Goal: Task Accomplishment & Management: Manage account settings

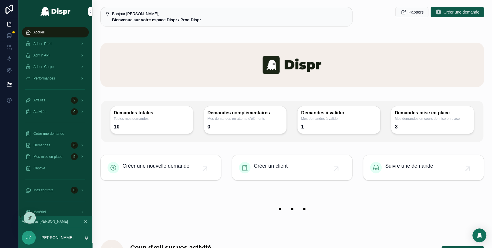
scroll to position [10, 0]
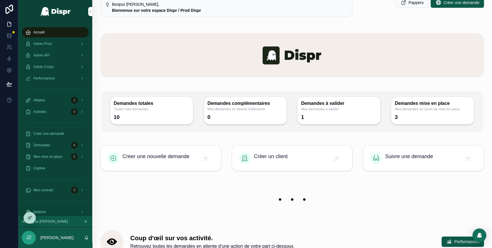
click at [61, 42] on div "Admin Prod" at bounding box center [55, 43] width 60 height 9
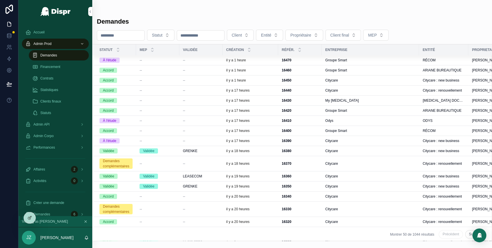
click at [254, 37] on button "Client" at bounding box center [240, 35] width 27 height 11
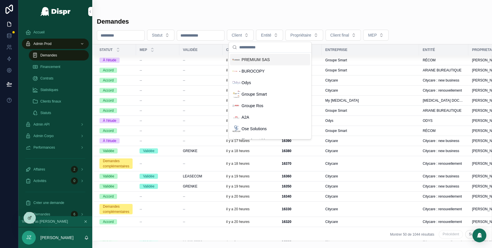
click at [260, 62] on span "PREMIUM SAS" at bounding box center [256, 60] width 28 height 6
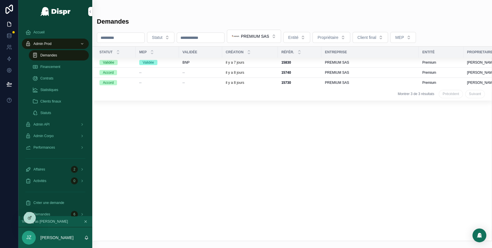
click at [214, 82] on div "--" at bounding box center [201, 82] width 36 height 5
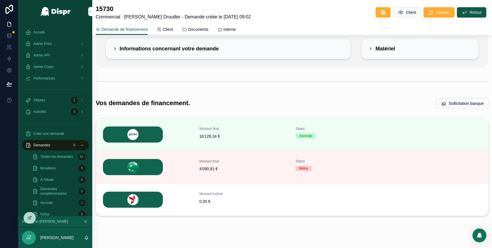
scroll to position [51, 0]
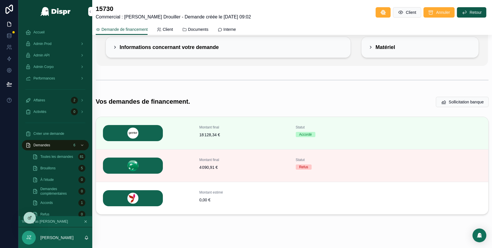
click at [0, 0] on span "Détails" at bounding box center [0, 0] width 0 height 0
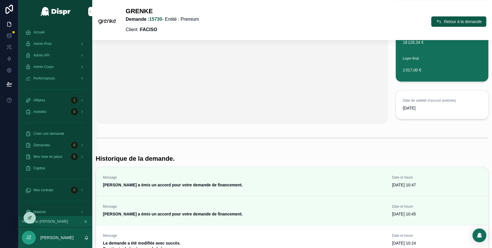
click at [436, 24] on icon "scrollable content" at bounding box center [439, 22] width 6 height 6
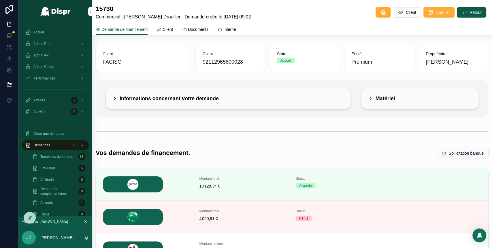
click at [0, 0] on button "Détails" at bounding box center [0, 0] width 0 height 0
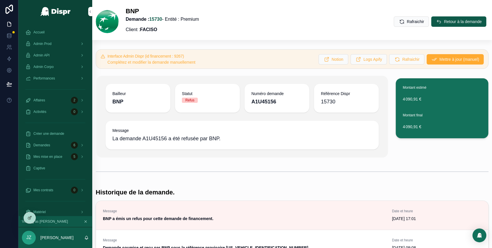
click at [436, 20] on icon "scrollable content" at bounding box center [439, 22] width 6 height 6
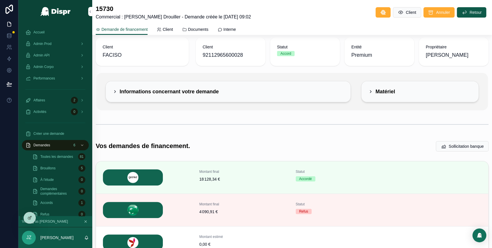
scroll to position [5, 0]
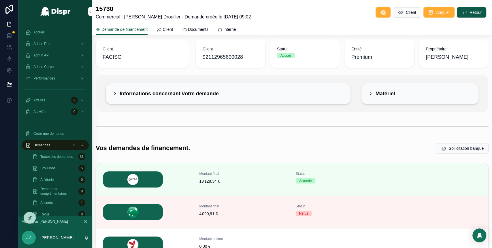
click at [111, 95] on div "Informations concernant votre demande" at bounding box center [228, 93] width 245 height 21
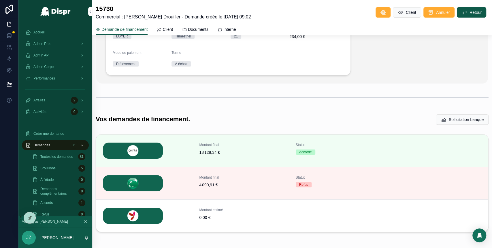
scroll to position [94, 0]
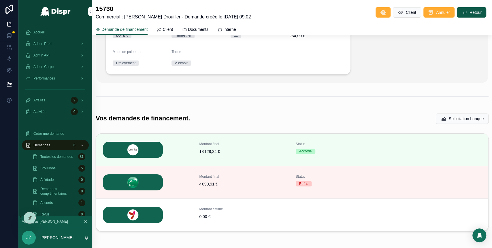
click at [0, 0] on span "Détails" at bounding box center [0, 0] width 0 height 0
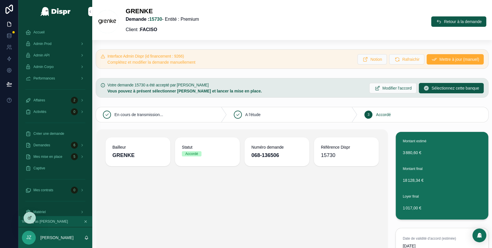
click at [439, 58] on span "Mettre à jour (manuel)" at bounding box center [459, 60] width 40 height 6
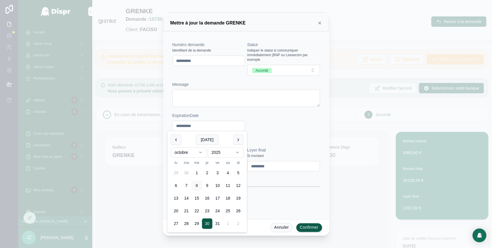
click at [200, 126] on input "**********" at bounding box center [209, 126] width 72 height 8
click at [236, 141] on button at bounding box center [238, 140] width 10 height 10
click at [228, 187] on button "8" at bounding box center [228, 186] width 10 height 10
type input "**********"
click at [313, 231] on button "Confirmer" at bounding box center [309, 227] width 26 height 9
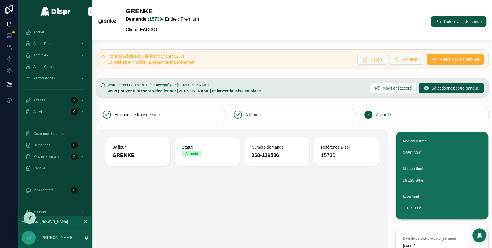
click at [436, 23] on icon "scrollable content" at bounding box center [439, 22] width 6 height 6
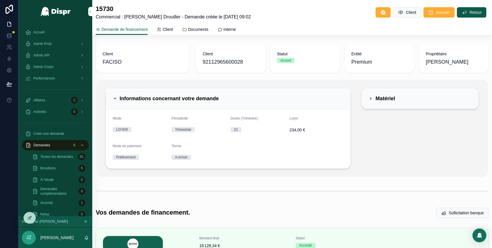
click at [201, 29] on span "Documents" at bounding box center [198, 30] width 20 height 6
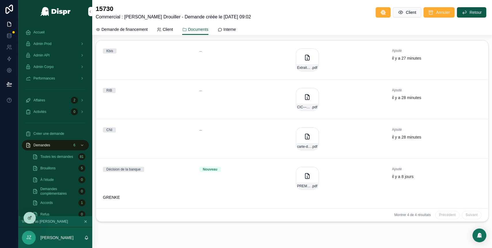
scroll to position [95, 0]
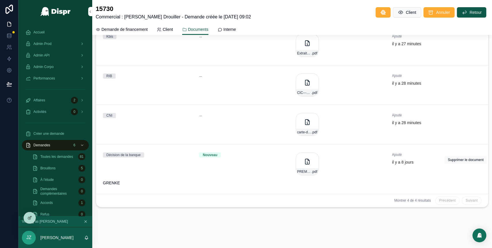
click at [0, 0] on button "scrollable content" at bounding box center [0, 0] width 0 height 0
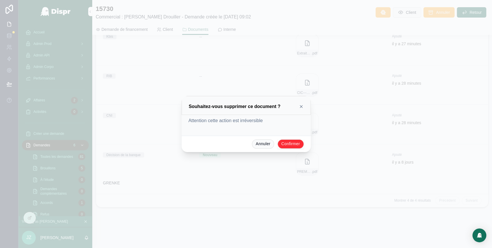
click at [287, 145] on button "Confirmer" at bounding box center [291, 144] width 26 height 9
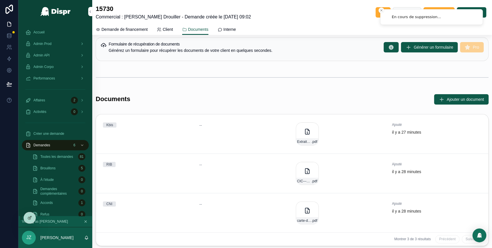
scroll to position [2, 0]
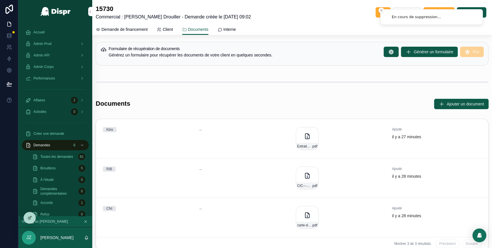
click at [447, 101] on span "Ajouter un document" at bounding box center [465, 104] width 37 height 6
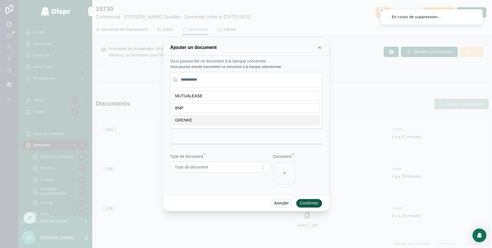
click at [221, 118] on div "GRENKE" at bounding box center [246, 120] width 147 height 10
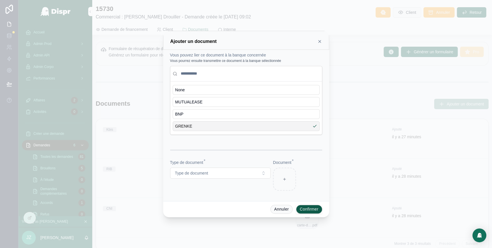
click at [238, 174] on button "Type de document" at bounding box center [220, 173] width 101 height 11
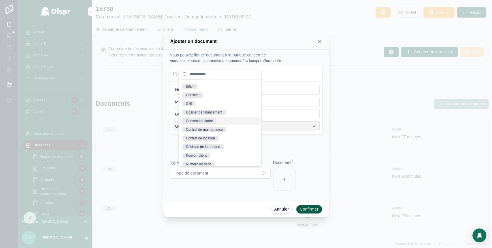
scroll to position [27, 0]
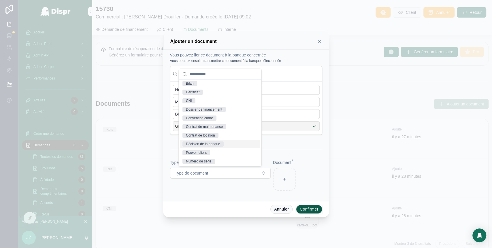
click at [206, 144] on div "Décision de la banque" at bounding box center [203, 144] width 34 height 5
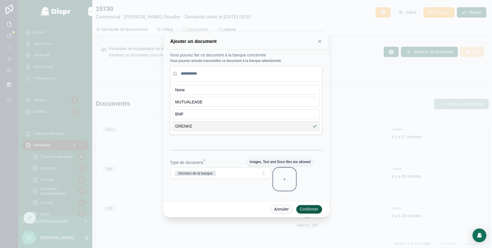
click at [287, 178] on div at bounding box center [284, 179] width 23 height 23
type input "**********"
click at [311, 208] on button "Confirmer" at bounding box center [309, 209] width 26 height 9
click at [306, 208] on button "Confirmer" at bounding box center [309, 209] width 26 height 9
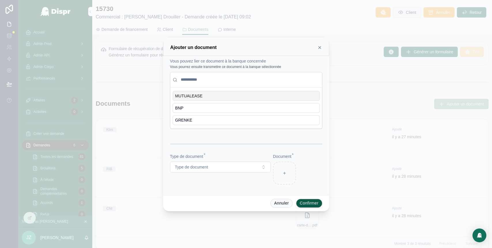
click at [320, 47] on icon at bounding box center [320, 47] width 2 height 2
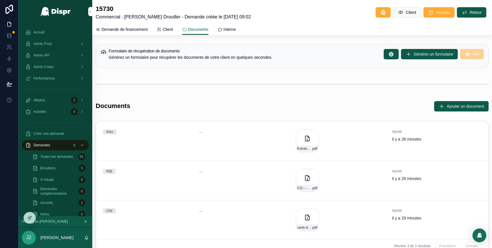
scroll to position [46, 0]
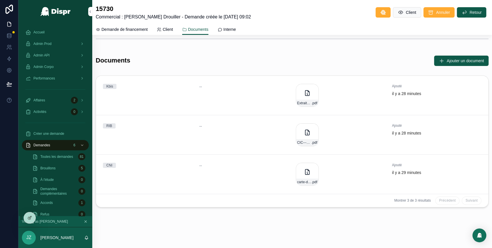
click at [304, 173] on icon "scrollable content" at bounding box center [307, 172] width 7 height 7
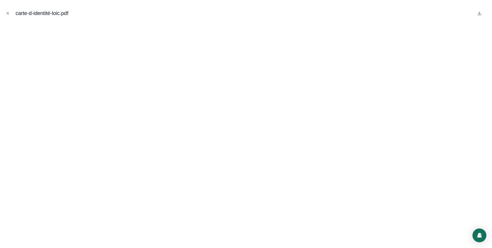
click at [7, 14] on icon "Close modal" at bounding box center [8, 13] width 2 height 2
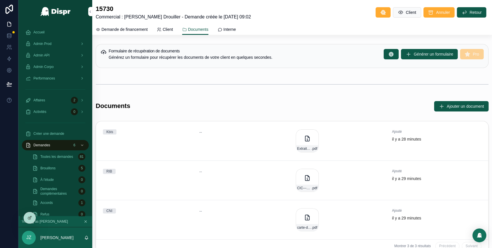
click at [127, 33] on link "Demande de financement" at bounding box center [122, 30] width 52 height 12
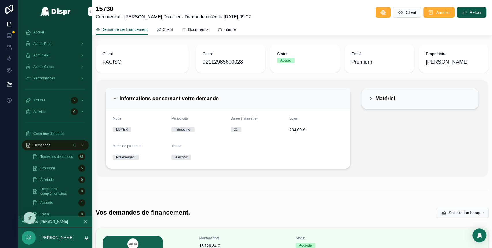
click at [201, 27] on span "Documents" at bounding box center [198, 30] width 20 height 6
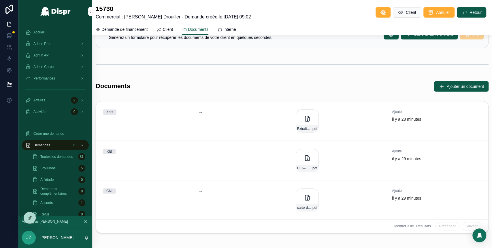
scroll to position [19, 0]
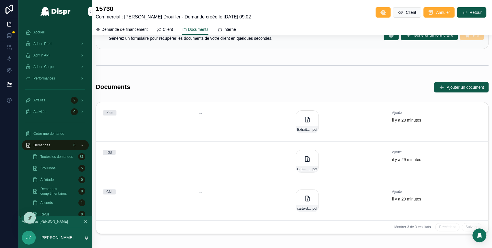
click at [447, 87] on span "Ajouter un document" at bounding box center [465, 87] width 37 height 6
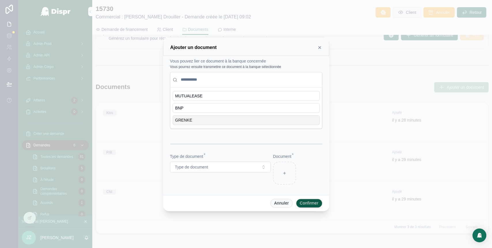
click at [234, 119] on div "GRENKE" at bounding box center [246, 120] width 147 height 10
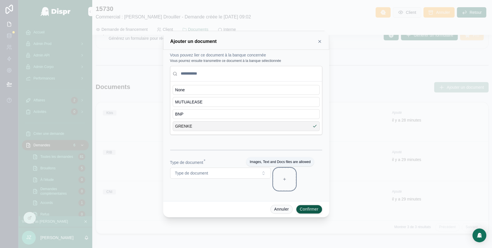
click at [283, 176] on div at bounding box center [284, 179] width 23 height 23
type input "**********"
click at [201, 171] on span "Type de document" at bounding box center [191, 173] width 33 height 6
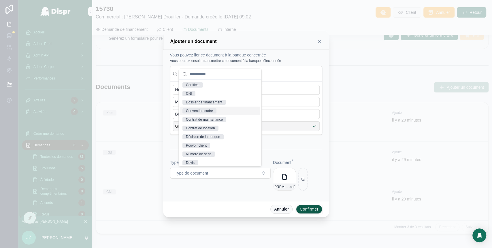
scroll to position [36, 0]
click at [207, 136] on div "Décision de la banque" at bounding box center [203, 135] width 34 height 5
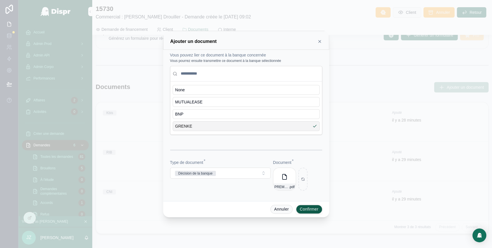
click at [228, 198] on div "Vous pouvez lier ce document à la banque concernée Vous pourrez ensuite transme…" at bounding box center [246, 125] width 166 height 151
click at [310, 208] on button "Confirmer" at bounding box center [309, 209] width 26 height 9
click at [320, 40] on icon at bounding box center [319, 41] width 5 height 5
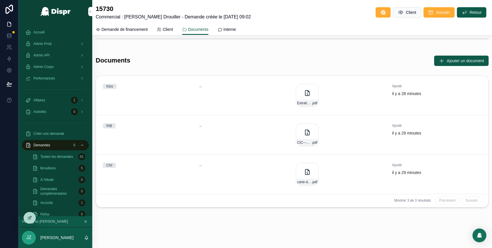
scroll to position [0, 0]
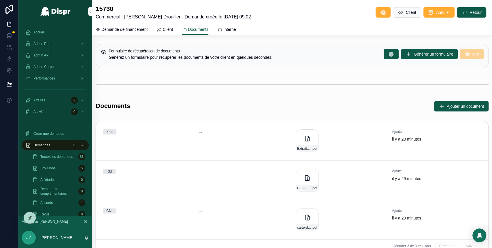
click at [123, 29] on span "Demande de financement" at bounding box center [124, 30] width 46 height 6
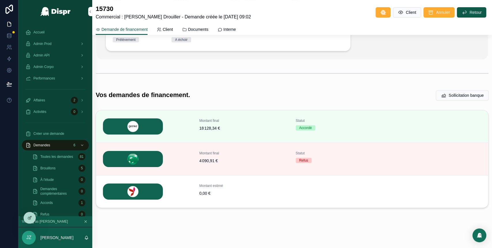
scroll to position [118, 0]
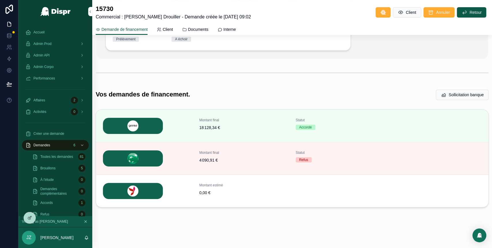
click at [0, 0] on span "Détails" at bounding box center [0, 0] width 0 height 0
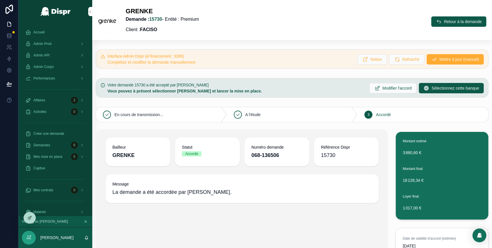
click at [439, 59] on span "Mettre à jour (manuel)" at bounding box center [459, 60] width 40 height 6
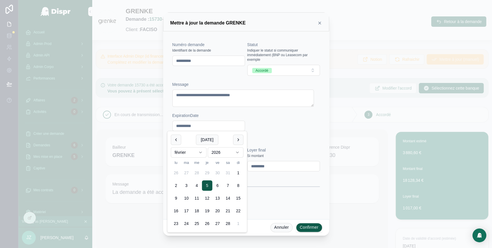
click at [205, 126] on input "**********" at bounding box center [209, 126] width 72 height 8
click at [175, 138] on button at bounding box center [176, 140] width 10 height 10
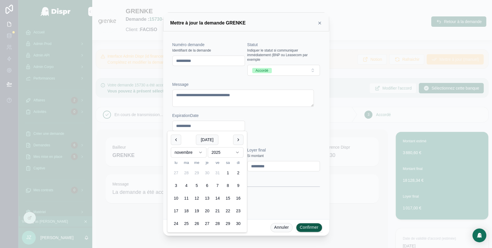
click at [228, 187] on button "8" at bounding box center [228, 186] width 10 height 10
type input "**********"
click at [311, 228] on button "Confirmer" at bounding box center [309, 227] width 26 height 9
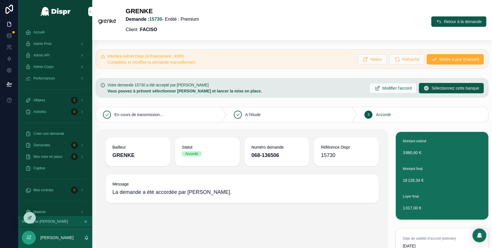
click at [436, 22] on icon "scrollable content" at bounding box center [439, 22] width 6 height 6
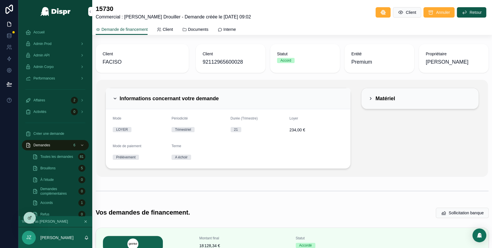
click at [204, 29] on span "Documents" at bounding box center [198, 30] width 20 height 6
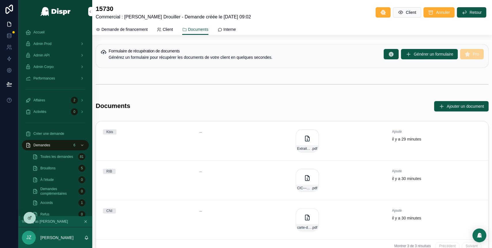
click at [125, 26] on link "Demande de financement" at bounding box center [122, 30] width 52 height 12
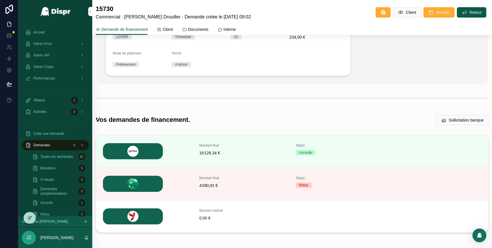
scroll to position [93, 0]
click at [0, 0] on span "Détails" at bounding box center [0, 0] width 0 height 0
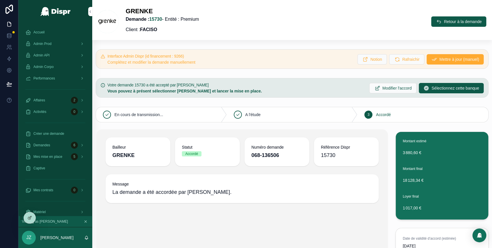
click at [444, 23] on span "Retour à la demande" at bounding box center [463, 22] width 38 height 6
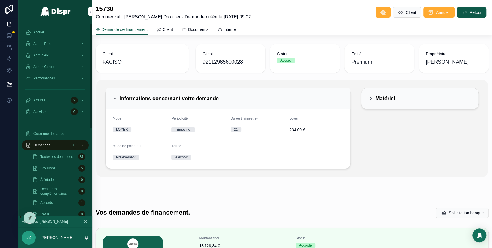
click at [41, 33] on span "Accueil" at bounding box center [38, 32] width 11 height 5
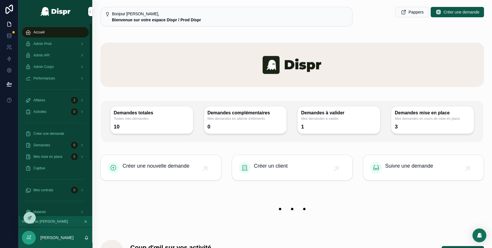
click at [66, 43] on div "Admin Prod" at bounding box center [55, 43] width 60 height 9
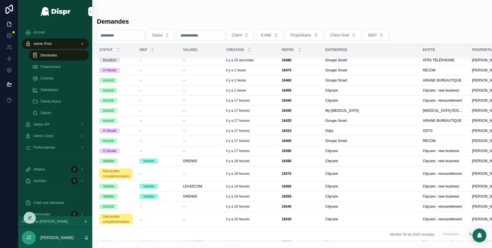
click at [300, 60] on div "16480 16480" at bounding box center [300, 60] width 37 height 5
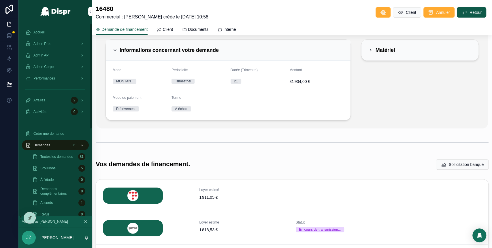
scroll to position [48, 0]
click at [37, 31] on span "Accueil" at bounding box center [38, 32] width 11 height 5
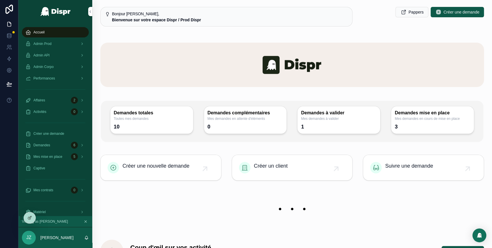
click at [66, 47] on div "Admin Prod" at bounding box center [55, 43] width 60 height 9
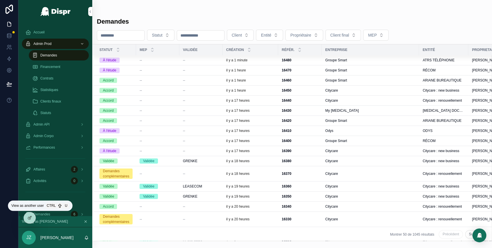
click at [0, 0] on icon at bounding box center [0, 0] width 0 height 0
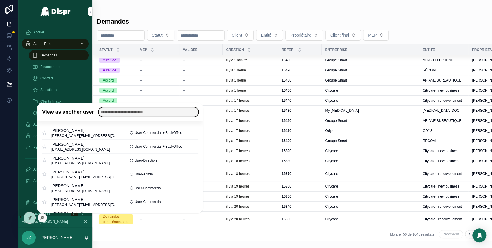
click at [121, 113] on input "text" at bounding box center [149, 112] width 100 height 9
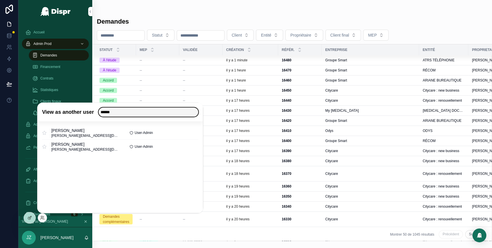
type input "******"
click at [0, 0] on button "Select" at bounding box center [0, 0] width 0 height 0
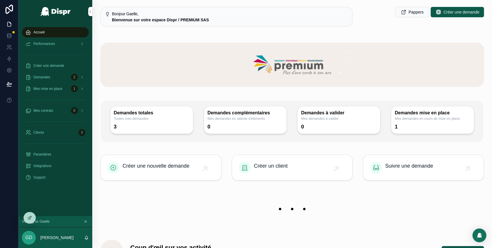
click at [59, 81] on div "Demandes 2" at bounding box center [55, 77] width 60 height 9
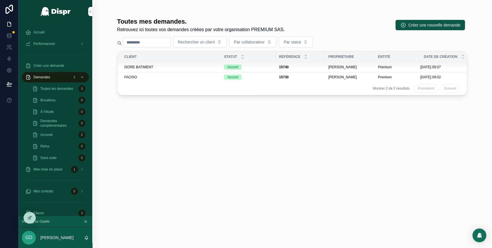
click at [175, 67] on div "ISORE BATIMENT" at bounding box center [170, 67] width 93 height 5
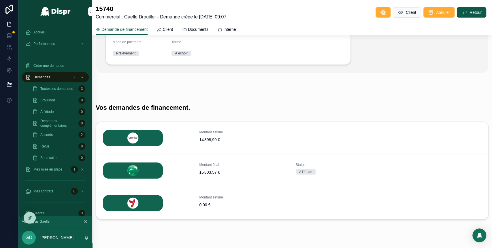
scroll to position [116, 0]
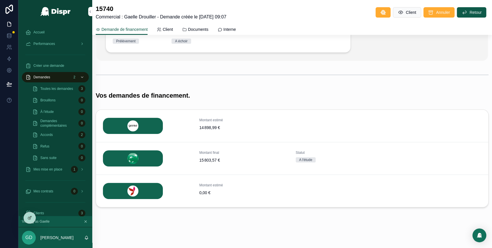
click at [0, 0] on icon "scrollable content" at bounding box center [0, 0] width 0 height 0
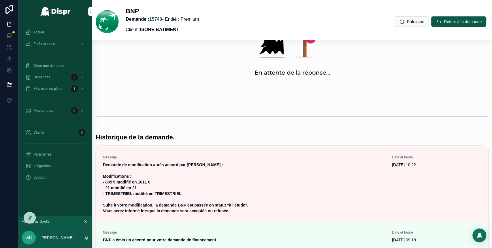
scroll to position [40, 0]
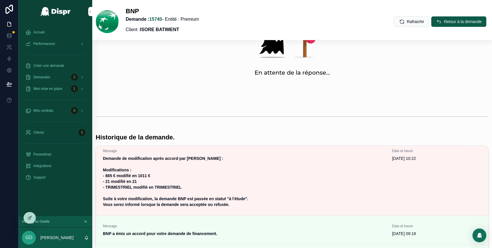
click at [55, 67] on span "Créer une demande" at bounding box center [48, 65] width 31 height 5
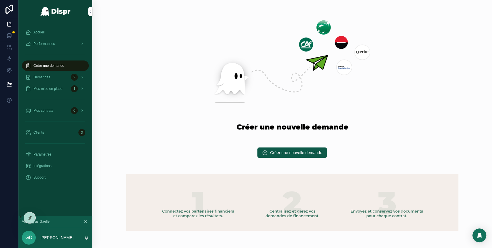
click at [279, 152] on span "Créer une nouvelle demande" at bounding box center [296, 153] width 52 height 6
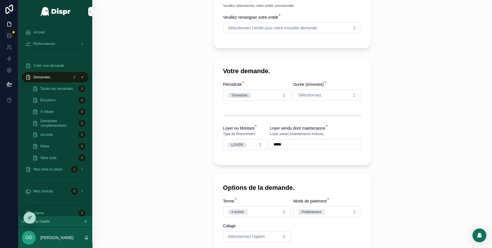
scroll to position [194, 0]
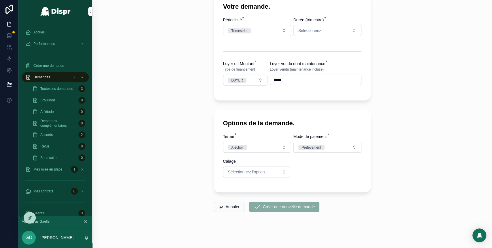
click at [41, 31] on span "Accueil" at bounding box center [38, 32] width 11 height 5
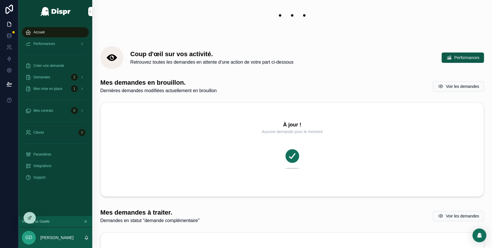
click at [154, 125] on div "À jour ! Aucune demande pour le moment" at bounding box center [292, 150] width 383 height 94
click at [66, 77] on div "Demandes 2" at bounding box center [55, 77] width 60 height 9
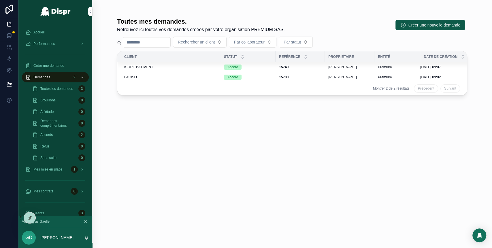
click at [187, 78] on div "FACISO" at bounding box center [170, 77] width 93 height 5
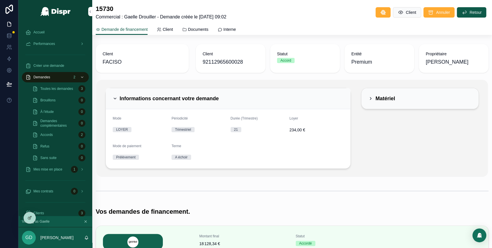
click at [55, 171] on span "Mes mise en place" at bounding box center [47, 169] width 29 height 5
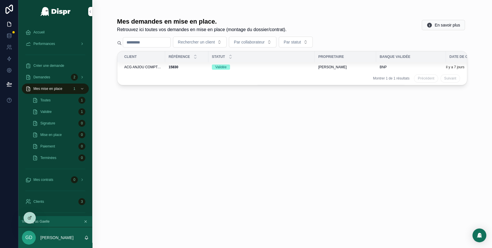
click at [257, 70] on td "Validée" at bounding box center [261, 67] width 106 height 10
click at [242, 66] on div "Validée" at bounding box center [261, 67] width 99 height 5
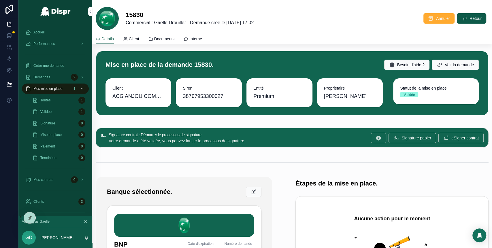
click at [136, 40] on span "Client" at bounding box center [134, 39] width 10 height 6
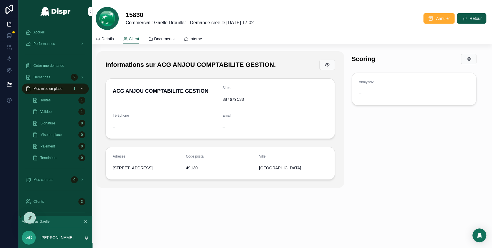
click at [104, 37] on span "Details" at bounding box center [107, 39] width 12 height 6
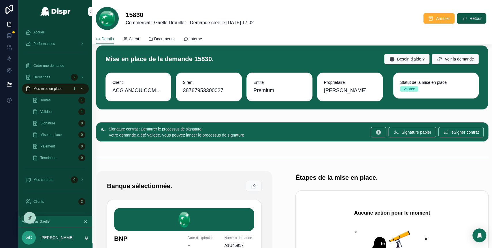
scroll to position [5, 0]
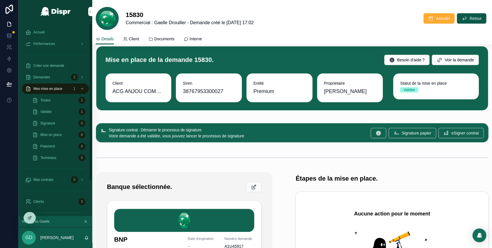
click at [55, 34] on div "Accueil" at bounding box center [55, 32] width 60 height 9
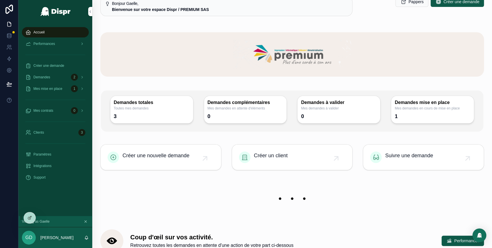
scroll to position [8, 0]
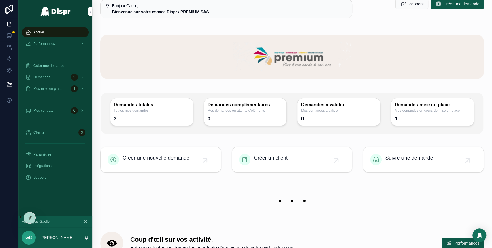
click at [60, 74] on div "Demandes 2" at bounding box center [55, 77] width 60 height 9
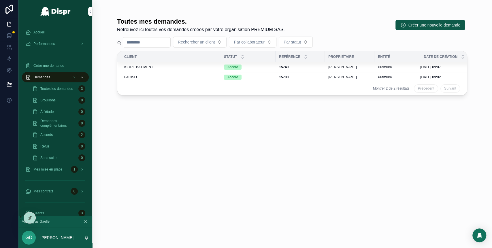
click at [159, 67] on div "ISORE BATIMENT" at bounding box center [170, 67] width 93 height 5
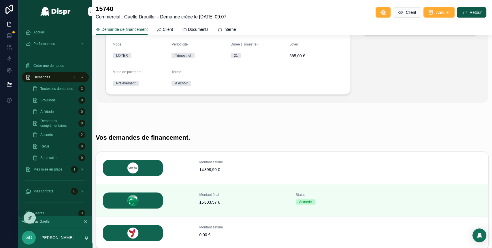
scroll to position [74, 0]
click at [0, 0] on span "Détails" at bounding box center [0, 0] width 0 height 0
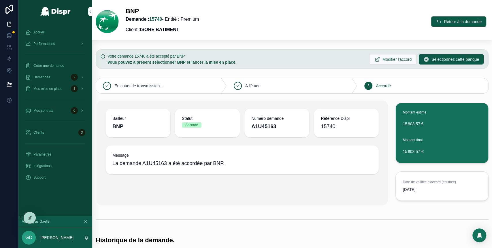
click at [47, 30] on div "Accueil" at bounding box center [55, 32] width 60 height 9
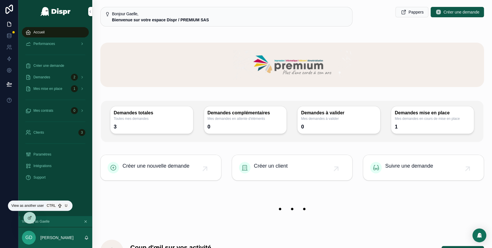
click at [0, 0] on icon at bounding box center [0, 0] width 0 height 0
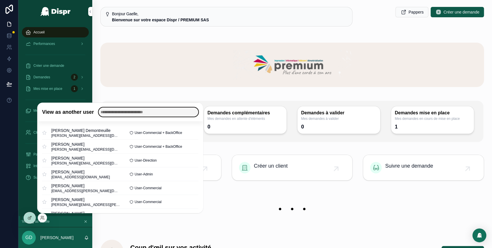
click at [128, 113] on input "text" at bounding box center [149, 112] width 100 height 9
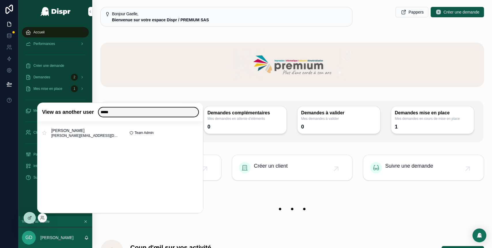
type input "*****"
click at [0, 0] on button "Select" at bounding box center [0, 0] width 0 height 0
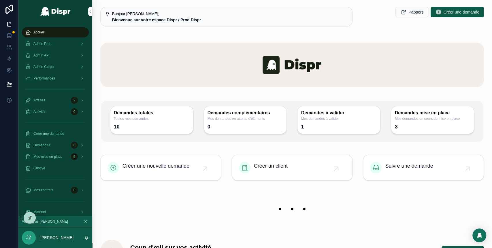
click at [63, 46] on div "Admin Prod" at bounding box center [55, 43] width 60 height 9
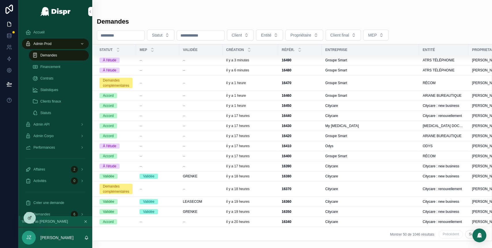
click at [254, 36] on button "Client" at bounding box center [240, 35] width 27 height 11
click at [254, 35] on button "Client" at bounding box center [240, 35] width 27 height 11
click at [254, 36] on button "Client" at bounding box center [240, 35] width 27 height 11
click at [258, 23] on div "Demandes" at bounding box center [292, 21] width 391 height 9
click at [315, 62] on div "16490 16490" at bounding box center [300, 60] width 37 height 5
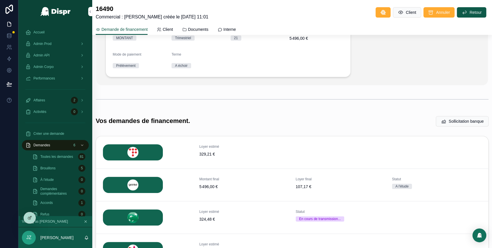
scroll to position [96, 0]
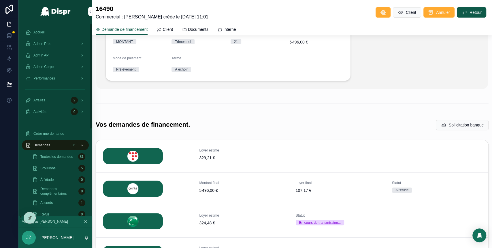
drag, startPoint x: 74, startPoint y: 50, endPoint x: 71, endPoint y: 46, distance: 4.6
click at [71, 46] on div "Accueil Admin Prod Admin API Admin Corpo Performances Affaires 2 Activités 0 Cr…" at bounding box center [55, 197] width 74 height 340
click at [71, 46] on div "Admin Prod" at bounding box center [55, 43] width 60 height 9
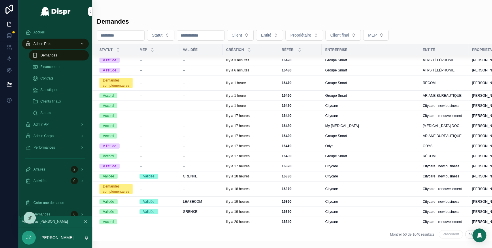
click at [270, 70] on div "il y a 6 minutes" at bounding box center [250, 70] width 49 height 5
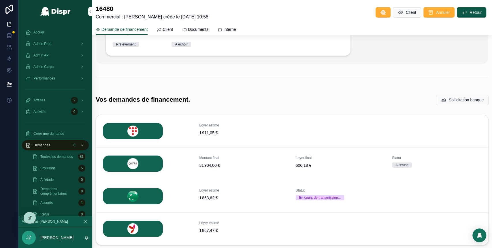
scroll to position [112, 0]
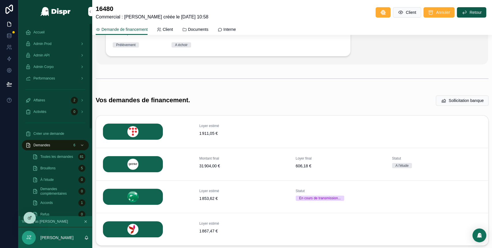
click at [62, 44] on div "Admin Prod" at bounding box center [55, 43] width 60 height 9
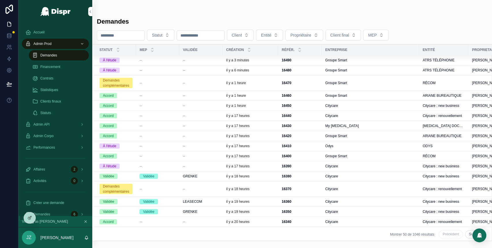
click at [262, 81] on div "il y a 1 heure" at bounding box center [250, 83] width 49 height 5
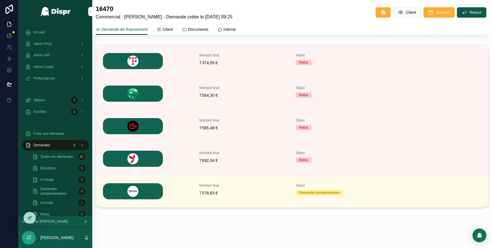
scroll to position [186, 0]
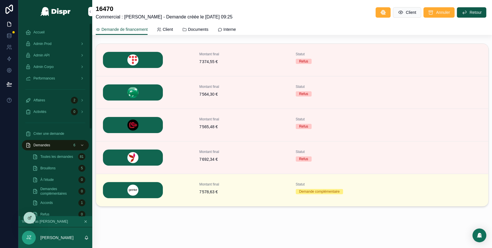
click at [61, 44] on div "Admin Prod" at bounding box center [55, 43] width 60 height 9
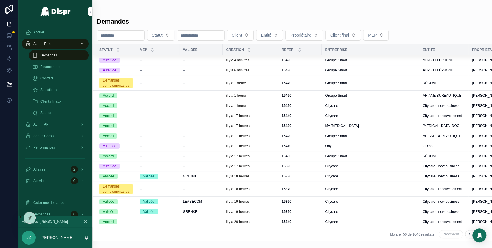
click at [258, 95] on div "il y a 1 heure" at bounding box center [250, 95] width 49 height 5
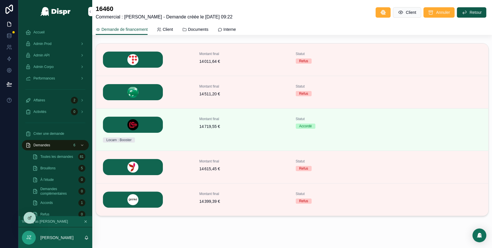
scroll to position [185, 0]
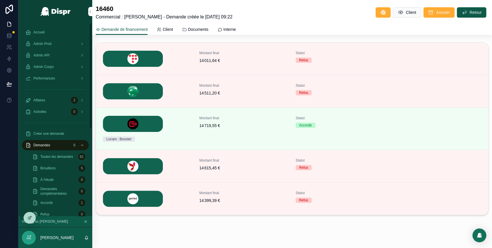
click at [59, 43] on div "Admin Prod" at bounding box center [55, 43] width 60 height 9
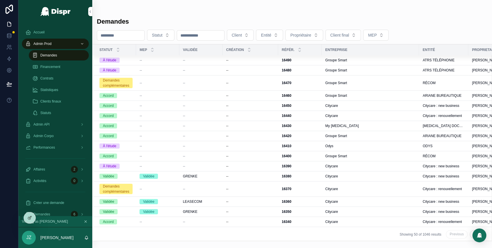
click at [254, 38] on button "Client" at bounding box center [240, 35] width 27 height 11
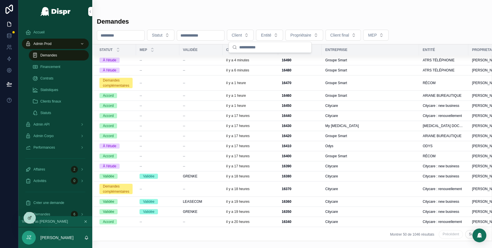
click at [254, 37] on button "Client" at bounding box center [240, 35] width 27 height 11
click at [283, 35] on button "Entité" at bounding box center [269, 35] width 27 height 11
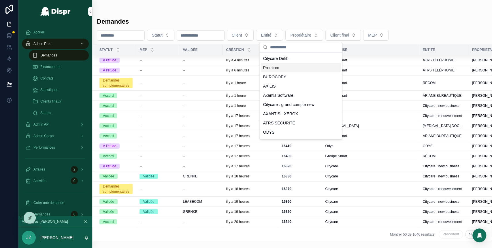
click at [284, 69] on div "Premium" at bounding box center [301, 67] width 80 height 9
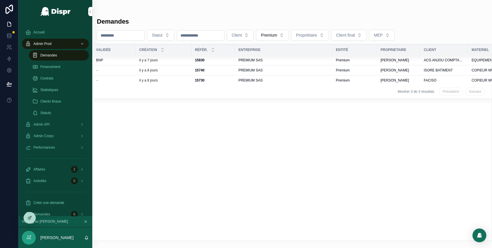
scroll to position [0, 87]
click at [284, 69] on div "PREMIUM SAS" at bounding box center [283, 70] width 91 height 5
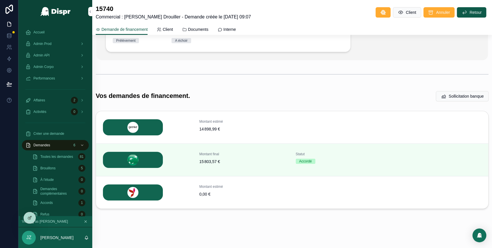
scroll to position [118, 0]
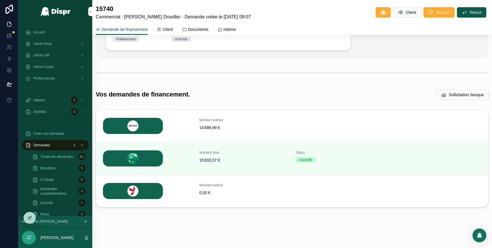
click at [0, 0] on span "Détails" at bounding box center [0, 0] width 0 height 0
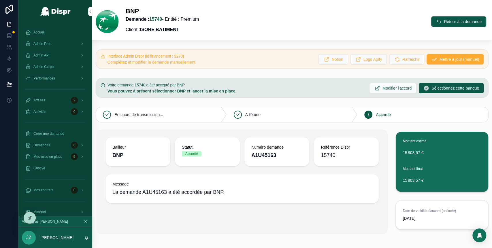
click at [439, 61] on span "Mettre à jour (manuel)" at bounding box center [459, 60] width 40 height 6
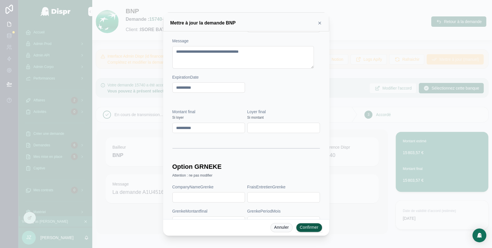
scroll to position [40, 0]
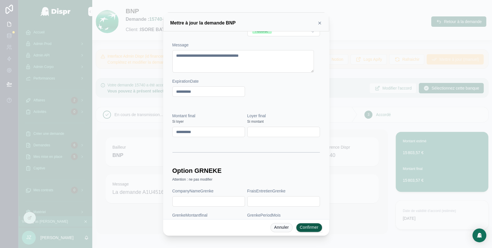
click at [255, 131] on input "text" at bounding box center [284, 132] width 72 height 8
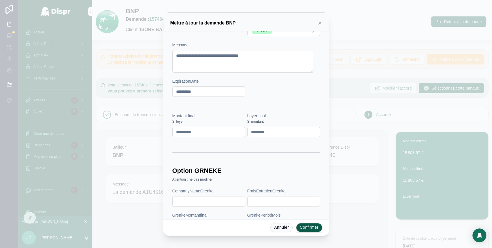
type input "*********"
click at [189, 132] on input "**********" at bounding box center [209, 132] width 72 height 8
type input "**********"
click at [215, 146] on div at bounding box center [246, 152] width 148 height 14
click at [309, 228] on button "Confirmer" at bounding box center [309, 227] width 26 height 9
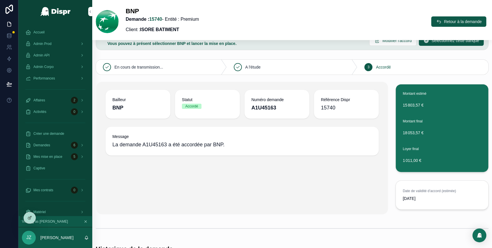
scroll to position [0, 0]
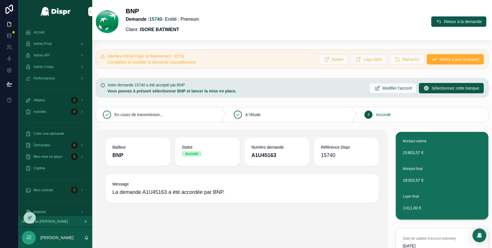
click at [444, 22] on span "Retour à la demande" at bounding box center [463, 22] width 38 height 6
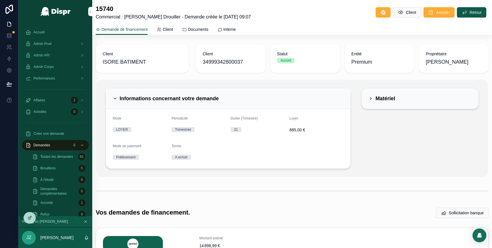
click at [472, 11] on span "Retour" at bounding box center [476, 13] width 12 height 6
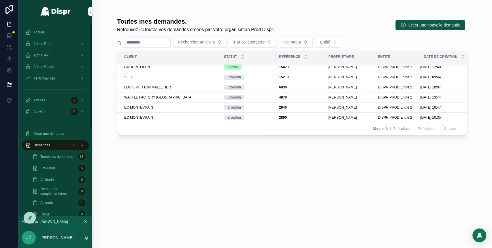
click at [67, 43] on div "Admin Prod" at bounding box center [55, 43] width 60 height 9
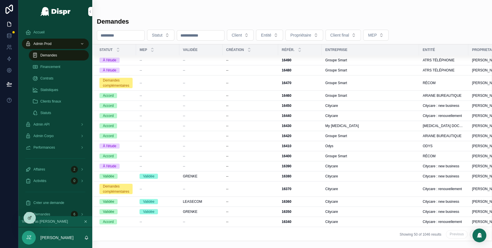
click at [254, 34] on button "Client" at bounding box center [240, 35] width 27 height 11
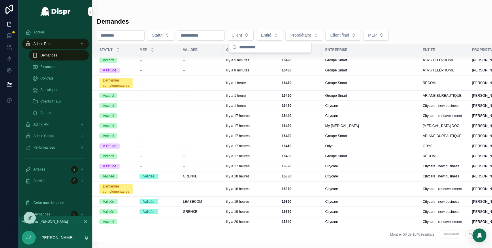
click at [271, 35] on span "Entité" at bounding box center [266, 35] width 10 height 6
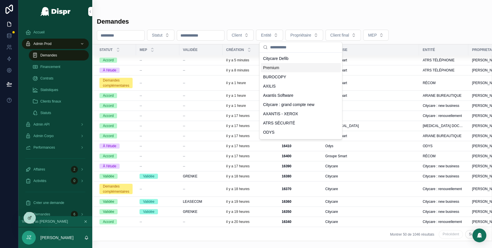
click at [289, 69] on div "Premium" at bounding box center [301, 67] width 80 height 9
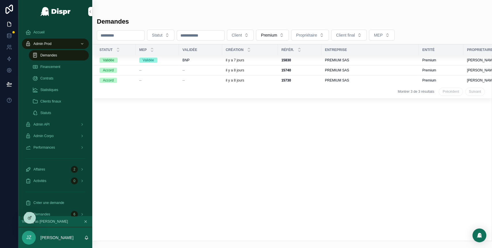
click at [268, 80] on div "il y a 8 jours" at bounding box center [250, 80] width 49 height 5
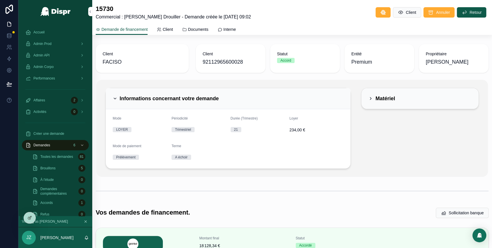
click at [115, 98] on icon "scrollable content" at bounding box center [115, 98] width 2 height 1
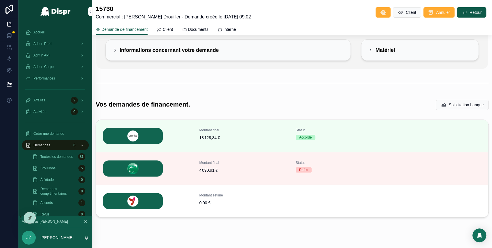
scroll to position [59, 0]
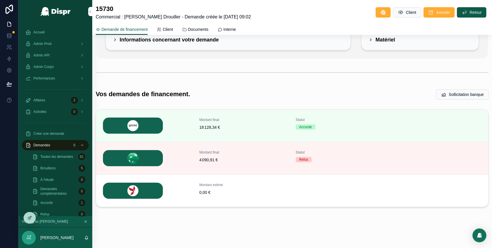
click at [0, 0] on icon "scrollable content" at bounding box center [0, 0] width 0 height 0
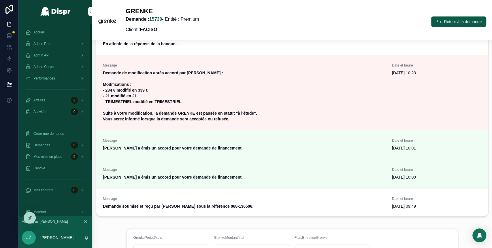
scroll to position [275, 0]
click at [40, 33] on span "Accueil" at bounding box center [38, 32] width 11 height 5
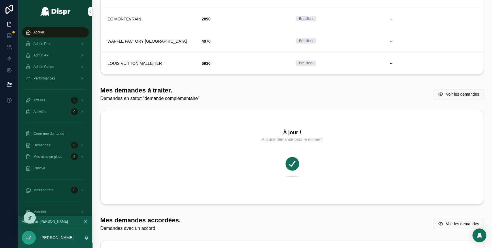
click at [51, 42] on span "Admin Prod" at bounding box center [42, 44] width 18 height 5
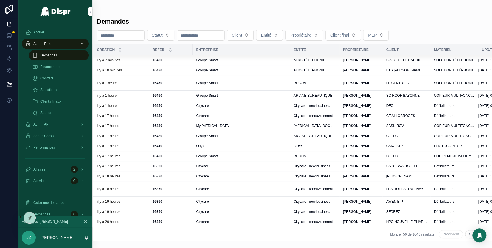
scroll to position [0, 130]
click at [284, 60] on div "Groupe Smart" at bounding box center [240, 60] width 91 height 5
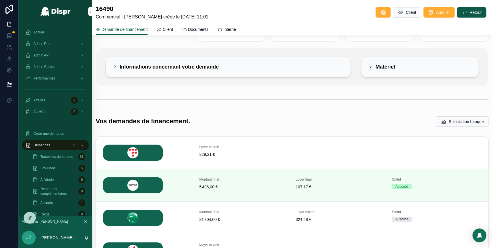
scroll to position [31, 0]
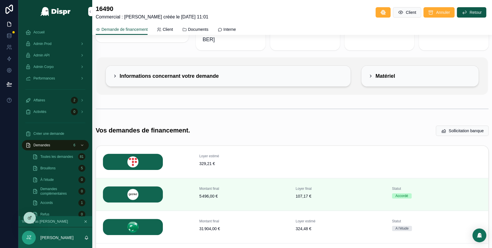
click at [114, 74] on icon "scrollable content" at bounding box center [115, 76] width 5 height 5
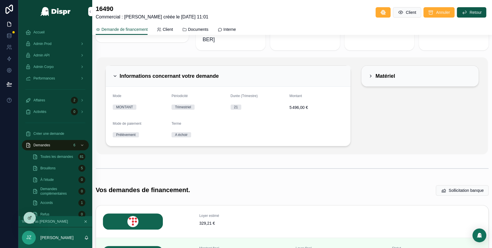
click at [114, 74] on icon "scrollable content" at bounding box center [115, 76] width 5 height 5
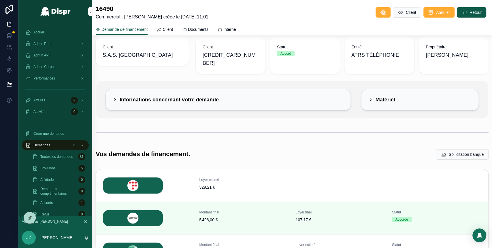
scroll to position [1, 0]
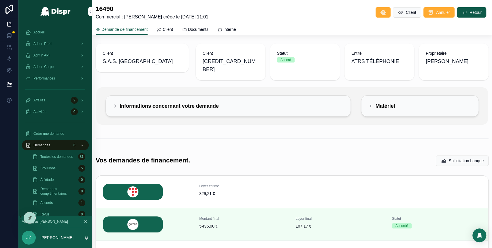
click at [113, 104] on icon "scrollable content" at bounding box center [115, 106] width 5 height 5
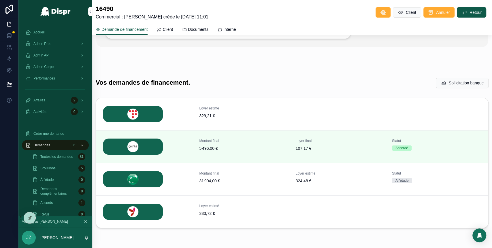
scroll to position [138, 0]
click at [0, 0] on span "Détails" at bounding box center [0, 0] width 0 height 0
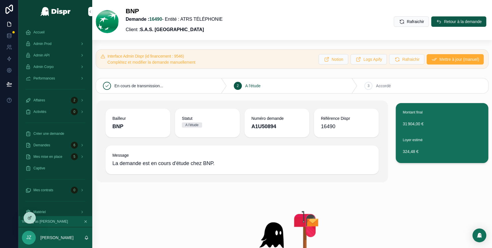
click at [436, 23] on icon "scrollable content" at bounding box center [439, 22] width 6 height 6
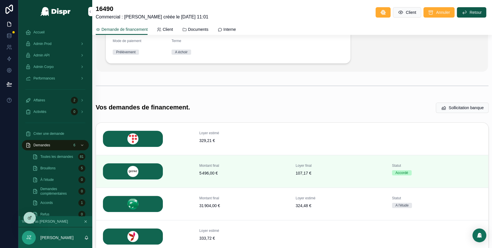
scroll to position [114, 0]
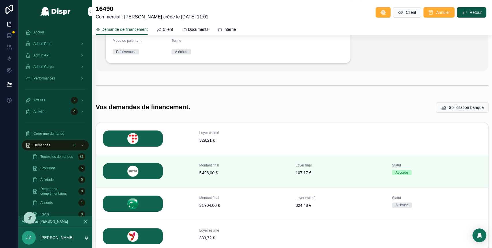
click at [0, 0] on span "Détails" at bounding box center [0, 0] width 0 height 0
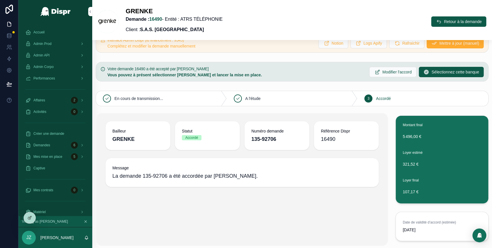
scroll to position [28, 0]
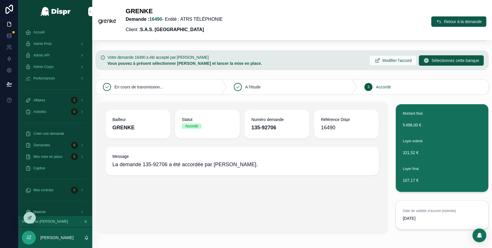
click at [436, 23] on icon "scrollable content" at bounding box center [439, 22] width 6 height 6
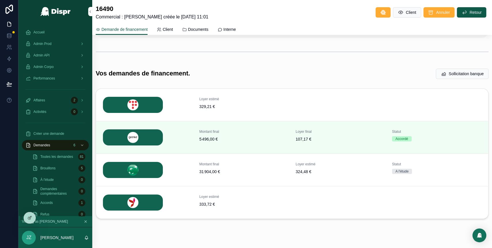
scroll to position [148, 0]
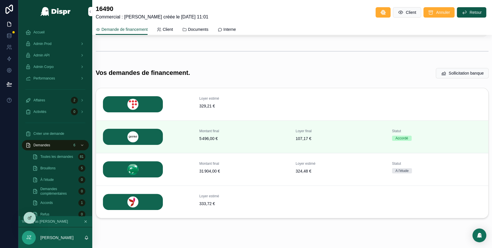
click at [0, 0] on span "Détails" at bounding box center [0, 0] width 0 height 0
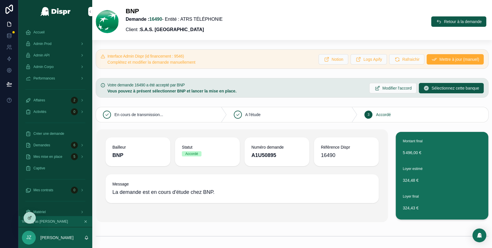
click at [431, 25] on button "Retour à la demande" at bounding box center [458, 21] width 55 height 10
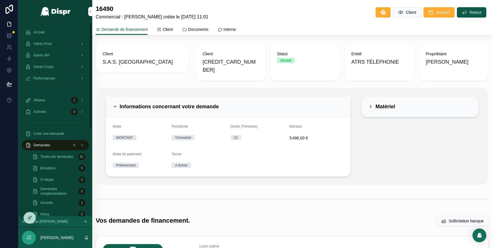
click at [60, 42] on div "Admin Prod" at bounding box center [55, 43] width 60 height 9
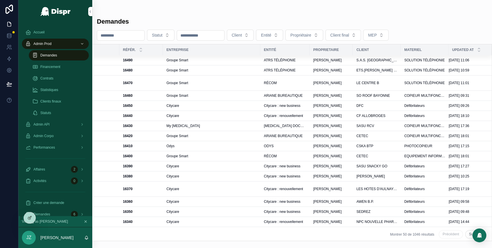
scroll to position [0, 168]
drag, startPoint x: 305, startPoint y: 60, endPoint x: 317, endPoint y: 60, distance: 12.1
click at [317, 60] on td "Vincent MOREAU" at bounding box center [331, 60] width 43 height 10
click at [301, 60] on div "ATRS TÉLÉPHONIE" at bounding box center [285, 60] width 42 height 5
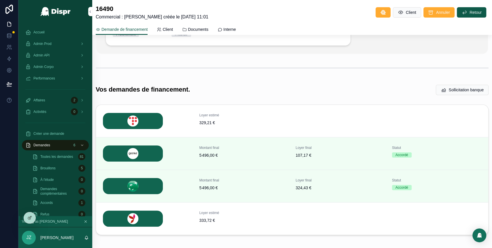
scroll to position [151, 0]
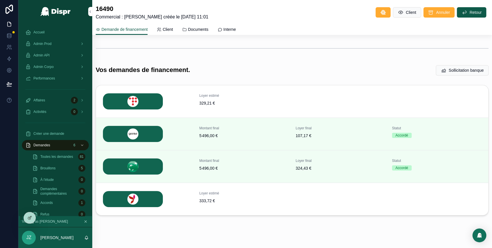
click at [0, 0] on span "Détails" at bounding box center [0, 0] width 0 height 0
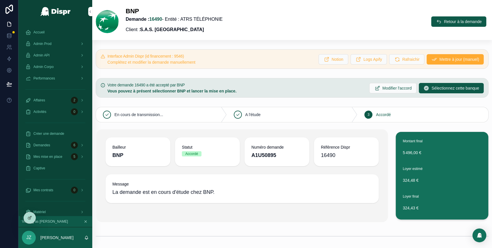
click at [433, 22] on button "Retour à la demande" at bounding box center [458, 21] width 55 height 10
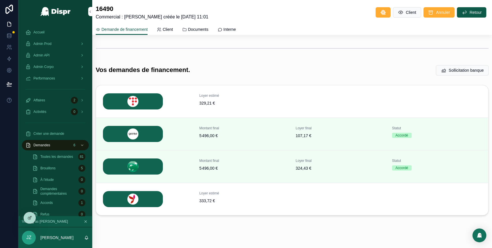
scroll to position [141, 0]
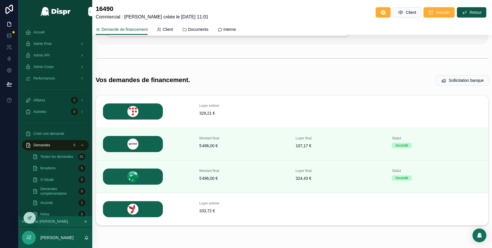
click at [57, 49] on link "Admin Prod" at bounding box center [55, 44] width 67 height 10
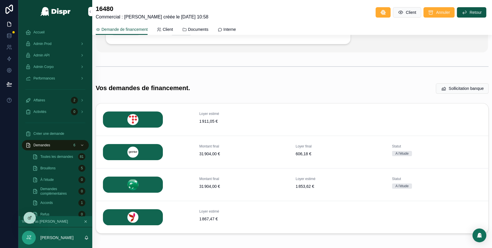
scroll to position [117, 0]
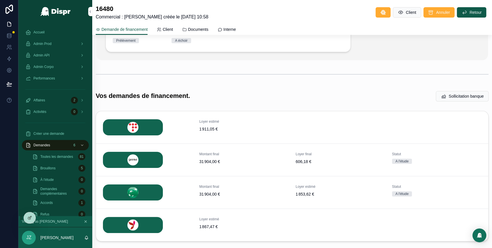
click at [0, 0] on span "Détails" at bounding box center [0, 0] width 0 height 0
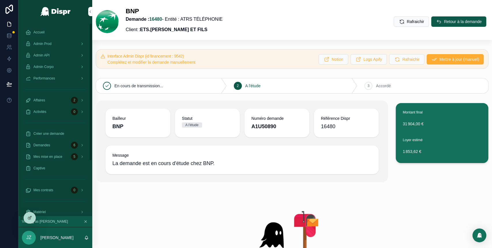
click at [50, 44] on span "Admin Prod" at bounding box center [42, 44] width 18 height 5
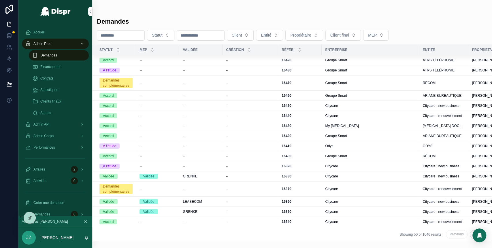
click at [242, 34] on span "Client" at bounding box center [237, 35] width 10 height 6
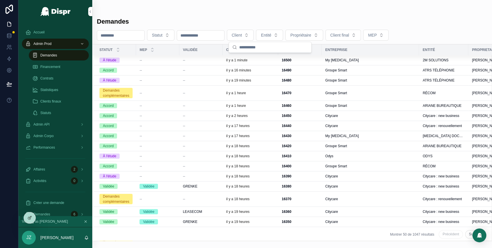
click at [271, 34] on span "Entité" at bounding box center [266, 35] width 10 height 6
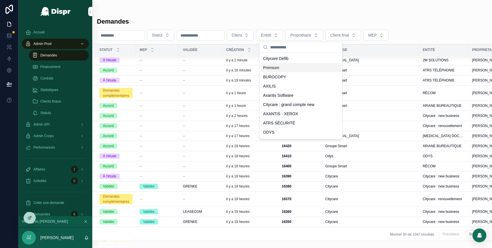
click at [289, 68] on div "Premium" at bounding box center [301, 67] width 80 height 9
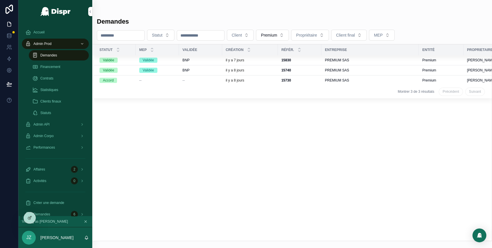
click at [272, 69] on div "il y a 8 jours" at bounding box center [250, 70] width 49 height 5
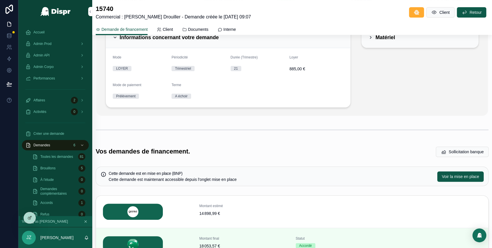
scroll to position [176, 0]
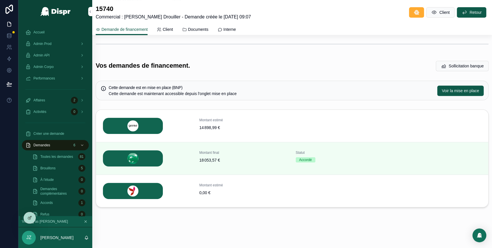
click at [442, 90] on span "Voir la mise en place" at bounding box center [460, 91] width 37 height 6
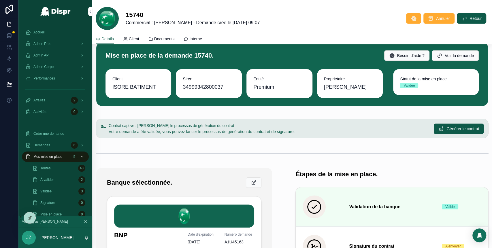
scroll to position [7, 0]
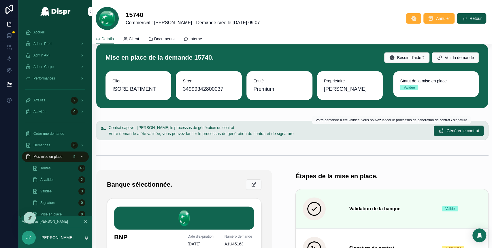
click at [449, 130] on span "Générer le contrat" at bounding box center [463, 131] width 33 height 6
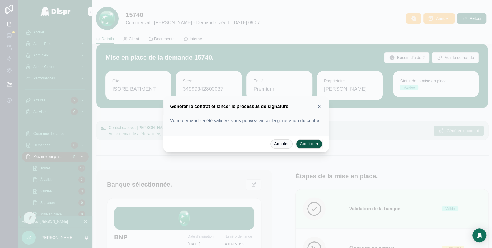
click at [320, 104] on icon at bounding box center [319, 106] width 5 height 5
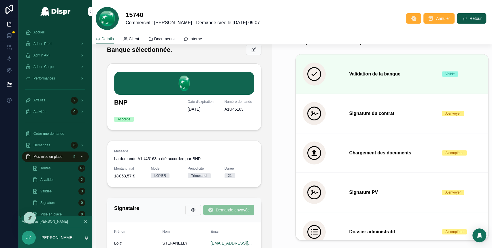
scroll to position [113, 0]
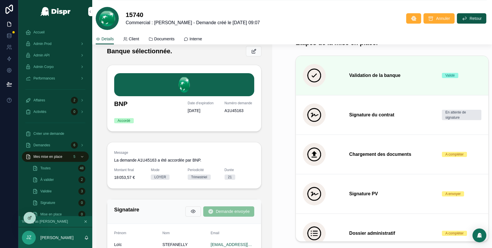
click at [276, 112] on div "Mise en place de la demande 15740. Besoin d'aide ? Voir la demande Client ISORE…" at bounding box center [292, 224] width 400 height 573
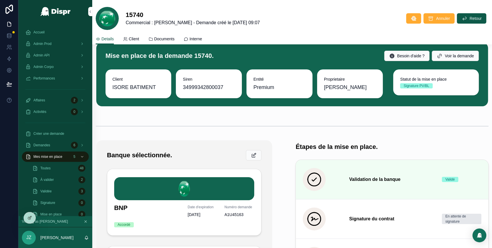
scroll to position [0, 0]
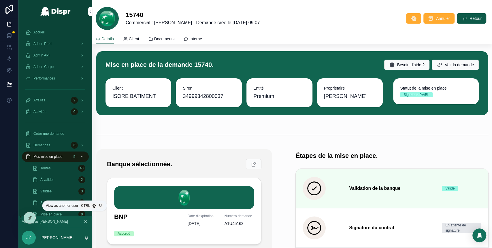
click at [0, 0] on icon at bounding box center [0, 0] width 0 height 0
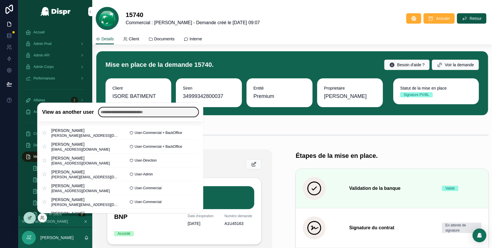
click at [121, 114] on input "text" at bounding box center [149, 112] width 100 height 9
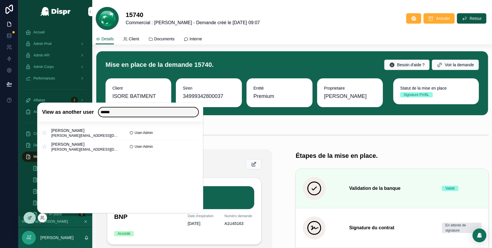
type input "******"
click at [0, 0] on button "Select" at bounding box center [0, 0] width 0 height 0
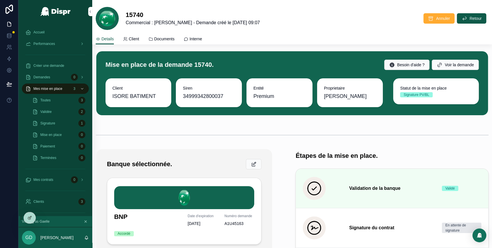
click at [59, 104] on div "Toutes 3" at bounding box center [58, 100] width 53 height 9
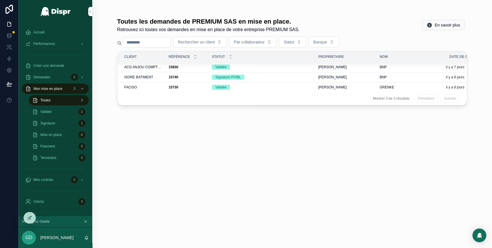
click at [199, 77] on div "15740 15740" at bounding box center [187, 77] width 36 height 5
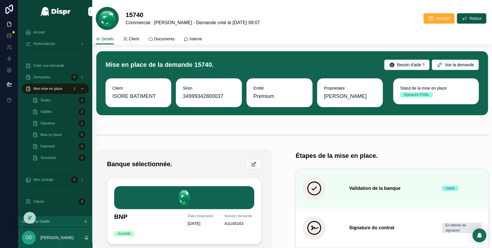
click at [67, 114] on div "Validée 2" at bounding box center [58, 111] width 53 height 9
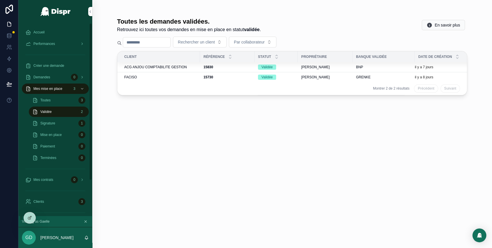
click at [62, 124] on div "Signature 1" at bounding box center [58, 123] width 53 height 9
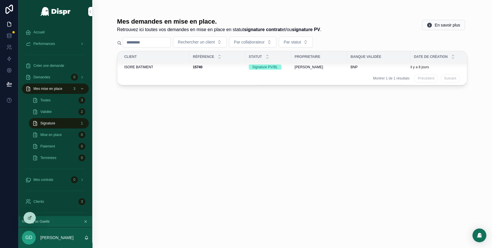
click at [236, 67] on div "15740 15740" at bounding box center [217, 67] width 49 height 5
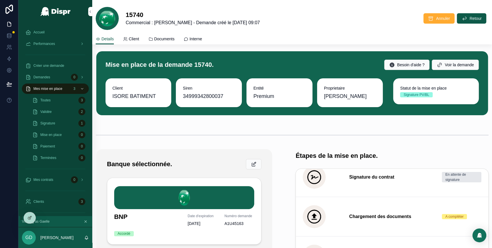
click at [64, 115] on div "Validée 2" at bounding box center [58, 111] width 53 height 9
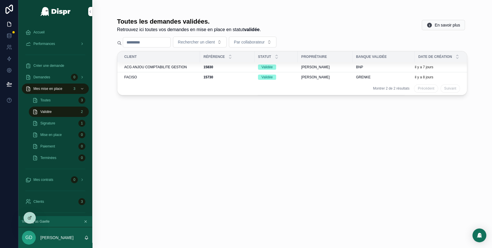
click at [179, 78] on div "FACISO" at bounding box center [160, 77] width 72 height 5
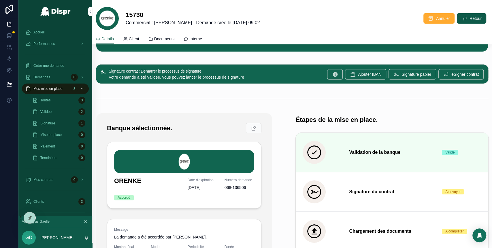
scroll to position [65, 0]
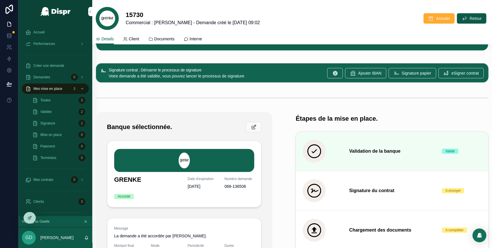
click at [75, 115] on div "Validée 2" at bounding box center [58, 111] width 53 height 9
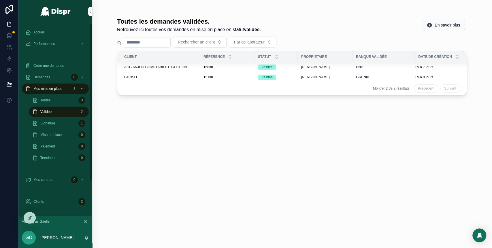
click at [66, 123] on div "Signature 1" at bounding box center [58, 123] width 53 height 9
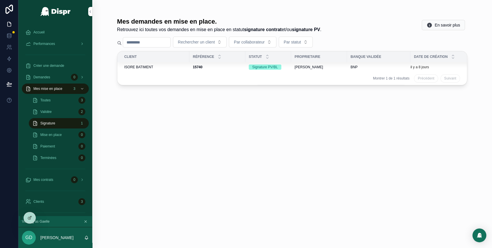
click at [174, 67] on div "ISORE BATIMENT" at bounding box center [155, 67] width 62 height 5
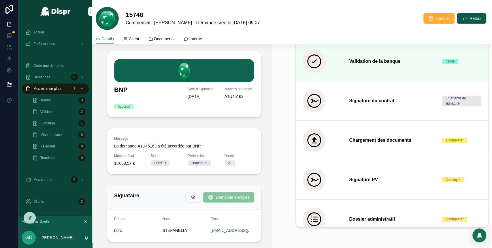
scroll to position [128, 0]
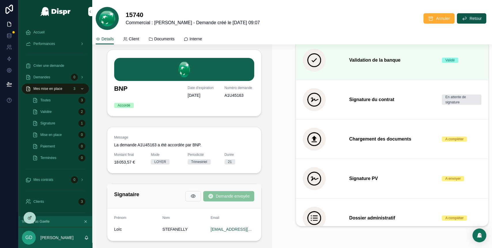
click at [282, 145] on div "Mise en place de la demande 15740. Besoin d'aide ? Voir la demande Client ISORE…" at bounding box center [292, 209] width 400 height 573
click at [54, 110] on div "Validée 2" at bounding box center [58, 111] width 53 height 9
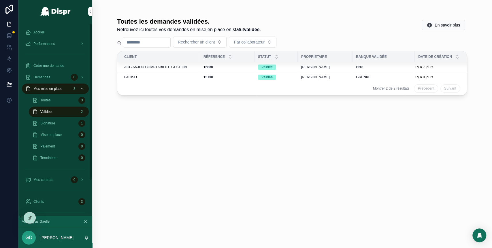
click at [58, 125] on div "Signature 1" at bounding box center [58, 123] width 53 height 9
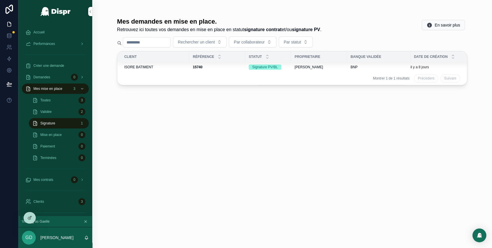
click at [168, 67] on div "ISORE BATIMENT" at bounding box center [155, 67] width 62 height 5
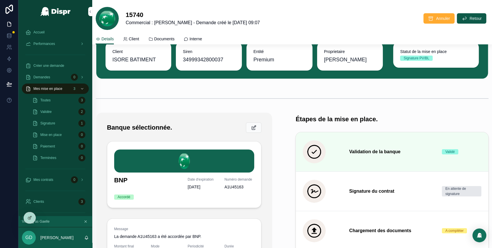
scroll to position [5, 0]
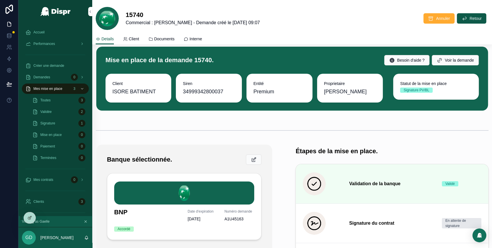
click at [65, 115] on div "Validée 2" at bounding box center [58, 111] width 53 height 9
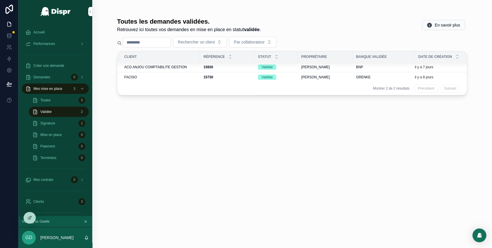
click at [221, 76] on div "15730 15730" at bounding box center [228, 77] width 48 height 5
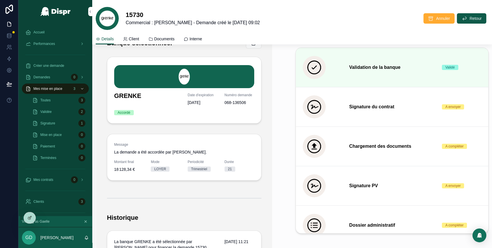
scroll to position [150, 0]
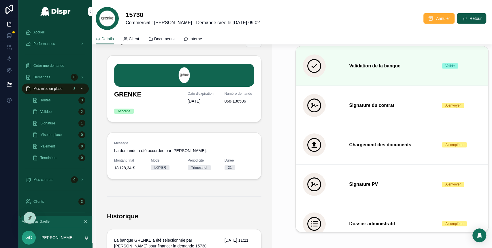
click at [0, 0] on button "Détails" at bounding box center [0, 0] width 0 height 0
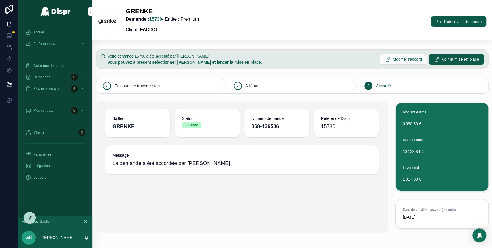
click at [434, 25] on button "Retour à la demande" at bounding box center [458, 21] width 55 height 10
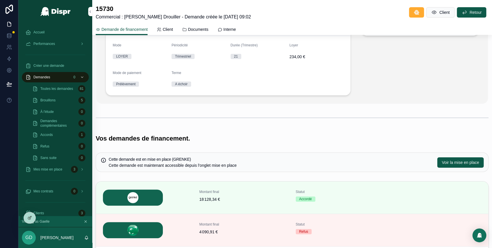
scroll to position [95, 0]
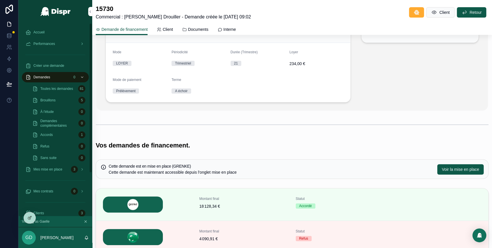
click at [43, 30] on span "Accueil" at bounding box center [38, 32] width 11 height 5
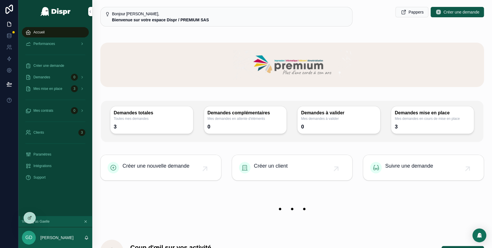
click at [185, 113] on h3 "Demandes totales" at bounding box center [152, 113] width 76 height 7
click at [57, 86] on div "Mes mise en place 3" at bounding box center [55, 88] width 60 height 9
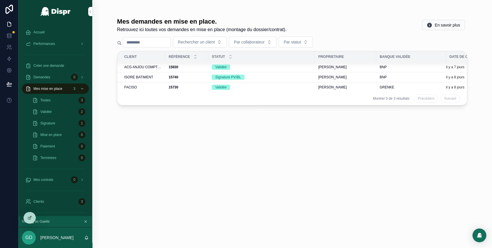
click at [256, 77] on div "Signature PV/BL" at bounding box center [261, 77] width 99 height 5
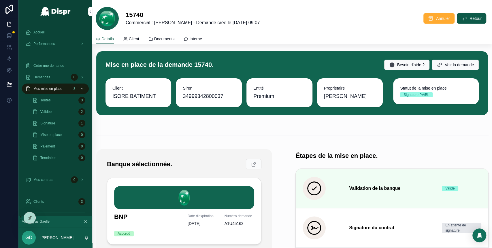
click at [63, 116] on div "Validée 2" at bounding box center [58, 111] width 53 height 9
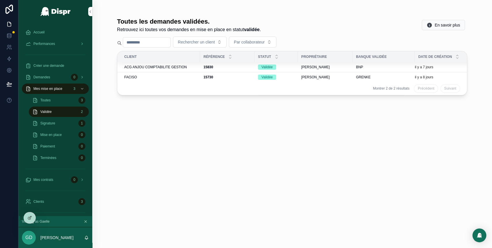
click at [69, 124] on div "Signature 1" at bounding box center [58, 123] width 53 height 9
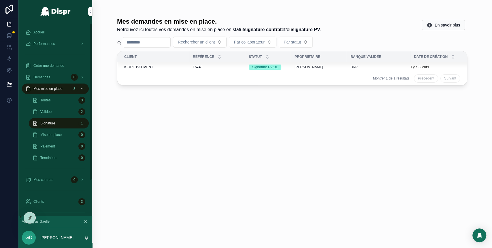
click at [56, 112] on div "Validée 2" at bounding box center [58, 111] width 53 height 9
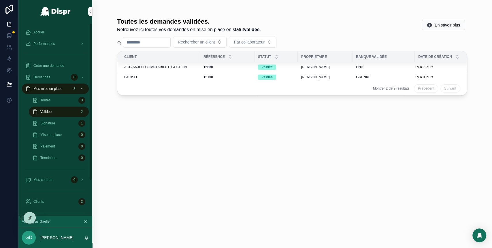
click at [69, 115] on div "Validée 2" at bounding box center [58, 111] width 53 height 9
click at [181, 67] on span "ACG ANJOU COMPTABILITE GESTION" at bounding box center [155, 67] width 63 height 5
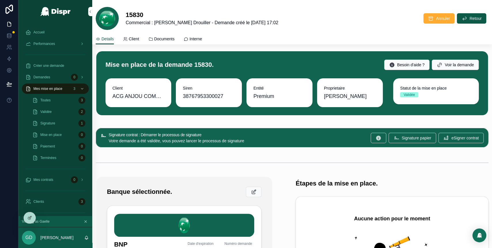
click at [70, 109] on div "Validée 2" at bounding box center [58, 111] width 53 height 9
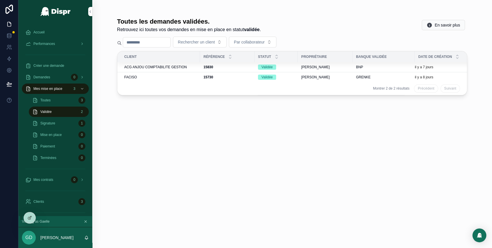
click at [230, 76] on div "15730 15730" at bounding box center [228, 77] width 48 height 5
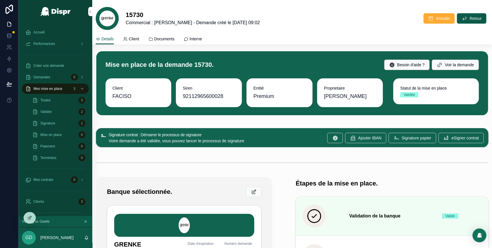
click at [170, 37] on span "Documents" at bounding box center [164, 39] width 20 height 6
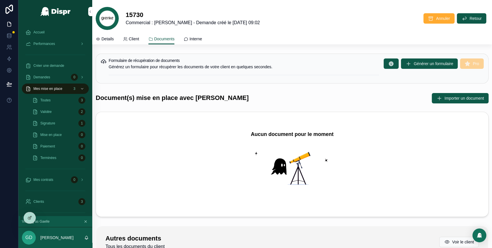
click at [63, 114] on div "Validée 2" at bounding box center [58, 111] width 53 height 9
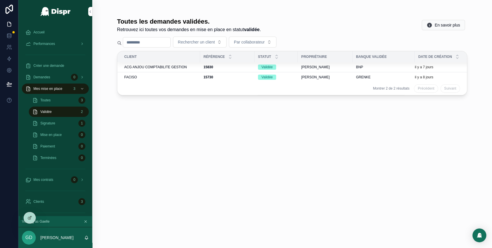
click at [244, 77] on div "15730 15730" at bounding box center [228, 77] width 48 height 5
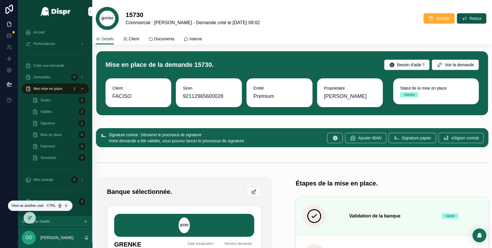
click at [0, 0] on icon at bounding box center [0, 0] width 0 height 0
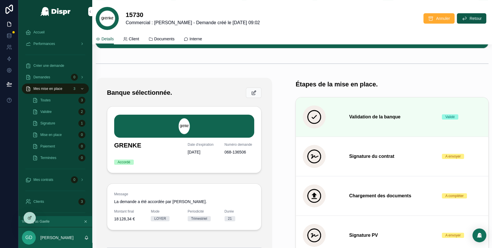
scroll to position [99, 0]
click at [251, 95] on span "scrollable content" at bounding box center [254, 93] width 6 height 6
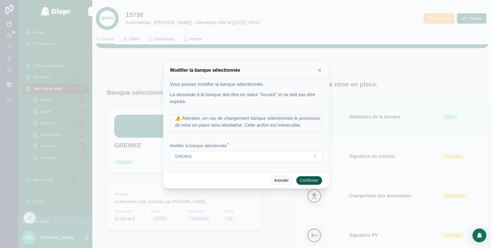
click at [319, 69] on icon at bounding box center [320, 70] width 2 height 2
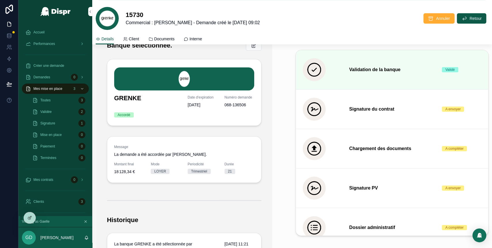
scroll to position [150, 0]
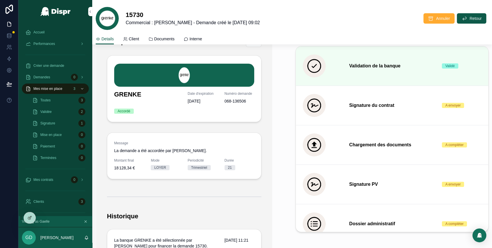
click at [0, 0] on span "Détails" at bounding box center [0, 0] width 0 height 0
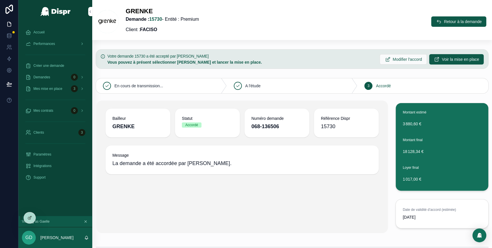
click at [39, 31] on span "Accueil" at bounding box center [38, 32] width 11 height 5
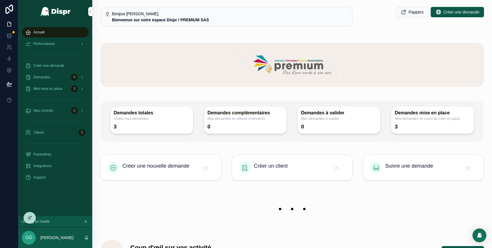
click at [0, 0] on div at bounding box center [0, 0] width 0 height 0
click at [0, 0] on icon at bounding box center [0, 0] width 0 height 0
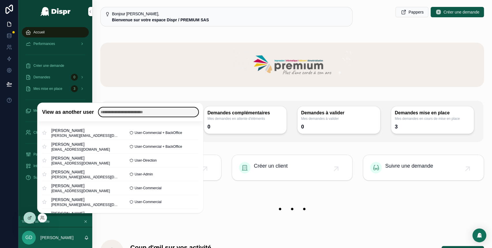
click at [124, 111] on input "text" at bounding box center [149, 112] width 100 height 9
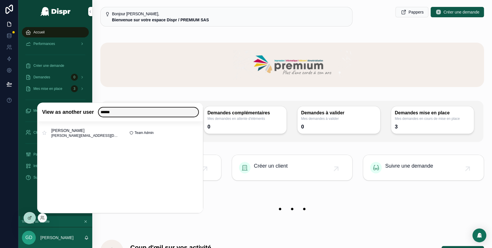
type input "******"
click at [0, 0] on button "Select" at bounding box center [0, 0] width 0 height 0
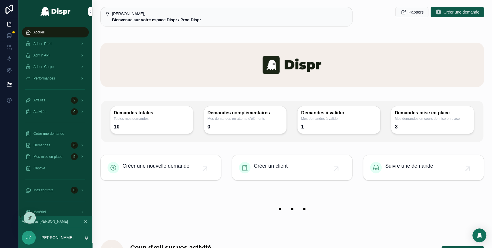
click at [61, 45] on div "Admin Prod" at bounding box center [55, 43] width 60 height 9
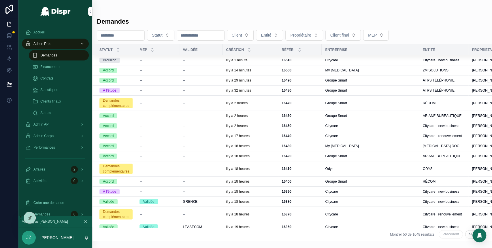
click at [283, 35] on button "Entité" at bounding box center [269, 35] width 27 height 11
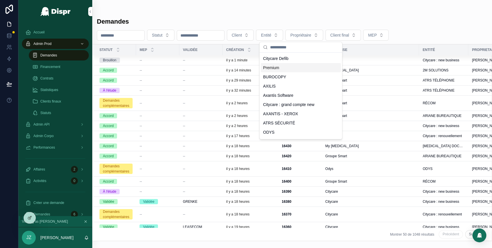
click at [284, 68] on div "Premium" at bounding box center [301, 67] width 80 height 9
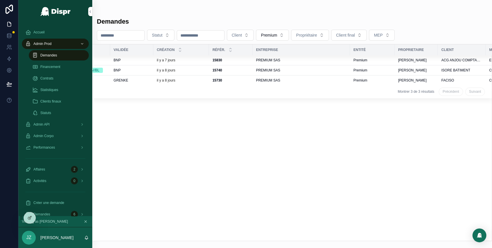
scroll to position [0, 80]
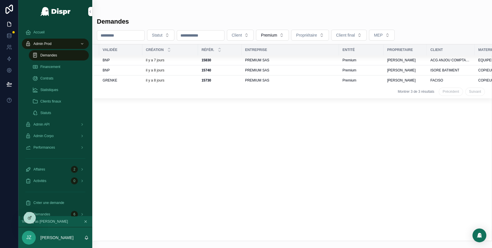
click at [296, 82] on div "PREMIUM SAS" at bounding box center [290, 80] width 91 height 5
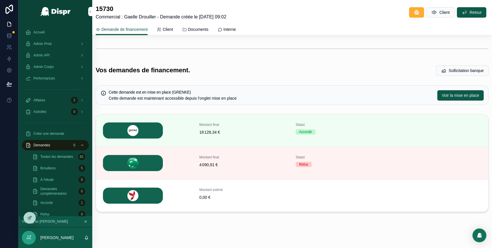
scroll to position [174, 0]
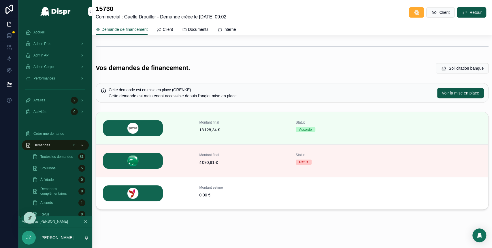
click at [0, 0] on span "Détails" at bounding box center [0, 0] width 0 height 0
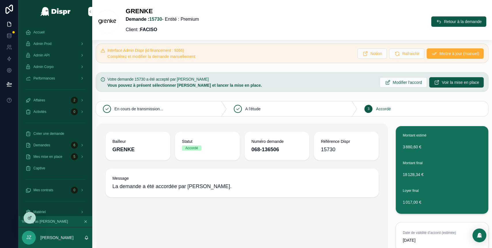
scroll to position [5, 0]
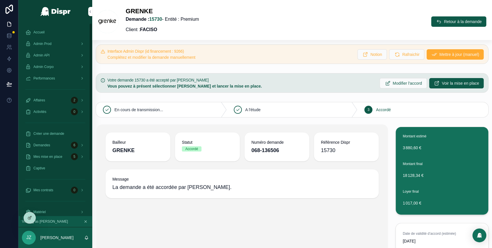
click at [42, 30] on span "Accueil" at bounding box center [38, 32] width 11 height 5
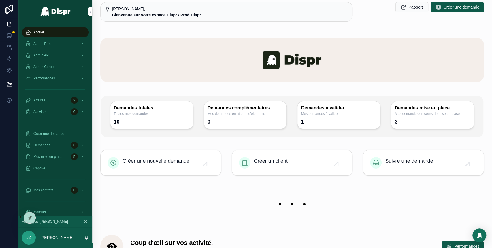
click at [69, 66] on div "Admin Corpo" at bounding box center [55, 66] width 60 height 9
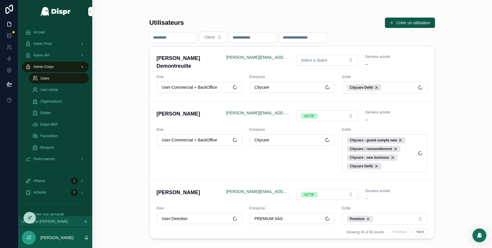
click at [54, 91] on span "User Admin" at bounding box center [49, 90] width 18 height 5
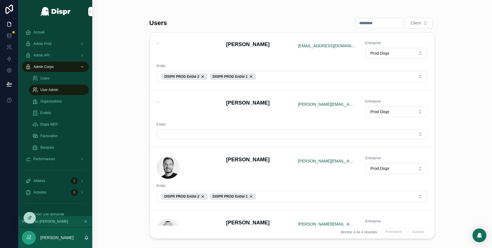
click at [391, 111] on button "Prod Dispr" at bounding box center [397, 111] width 62 height 11
click at [415, 114] on button "Prod Dispr" at bounding box center [397, 111] width 62 height 11
click at [284, 132] on button "Select Button" at bounding box center [292, 134] width 271 height 10
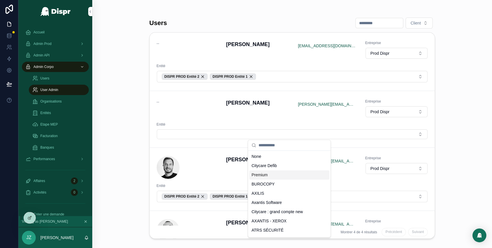
click at [266, 173] on span "Premium" at bounding box center [260, 175] width 16 height 6
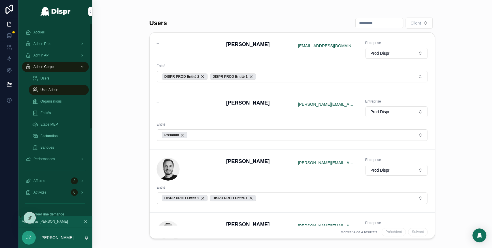
click at [50, 28] on div "Accueil" at bounding box center [55, 32] width 60 height 9
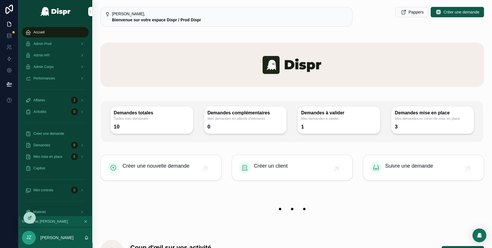
click at [72, 145] on div "6" at bounding box center [74, 145] width 7 height 7
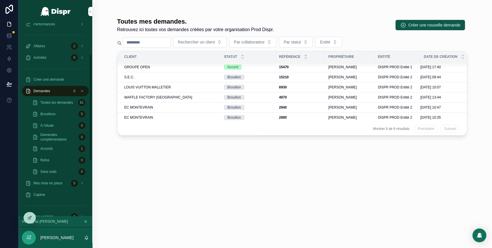
scroll to position [58, 0]
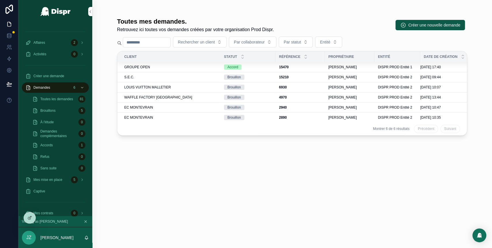
click at [67, 178] on div "Mes mise en place 5" at bounding box center [55, 179] width 60 height 9
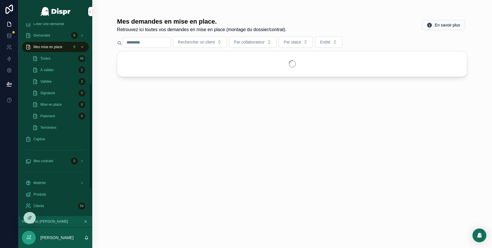
scroll to position [110, 0]
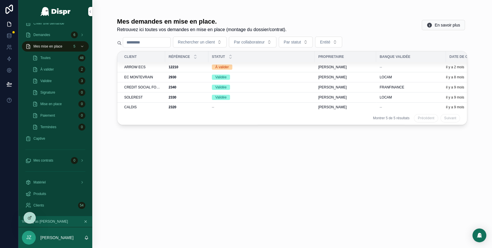
click at [64, 81] on div "Validée 3" at bounding box center [58, 80] width 53 height 9
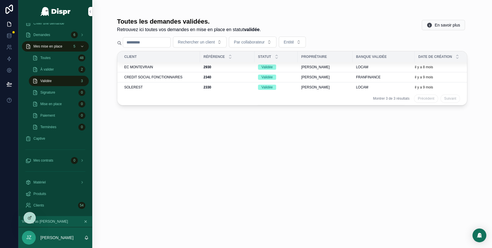
click at [66, 73] on div "À valider 2" at bounding box center [58, 69] width 53 height 9
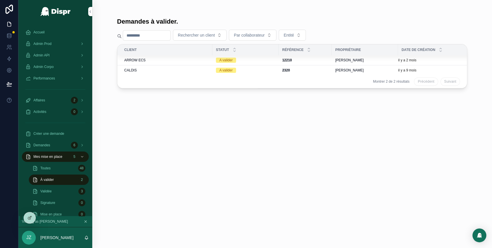
click at [64, 65] on div "Admin Corpo" at bounding box center [55, 66] width 60 height 9
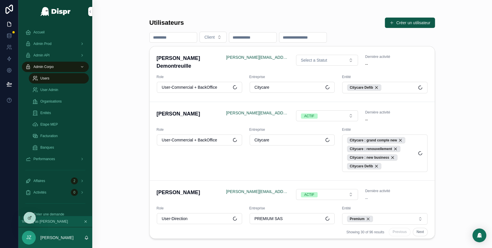
click at [54, 91] on span "User Admin" at bounding box center [49, 90] width 18 height 5
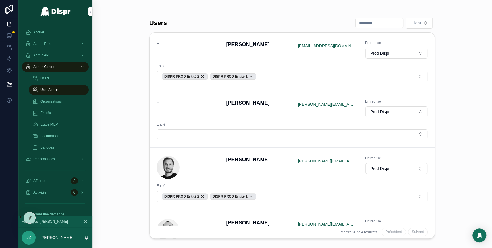
click at [314, 132] on button "Select Button" at bounding box center [292, 134] width 271 height 10
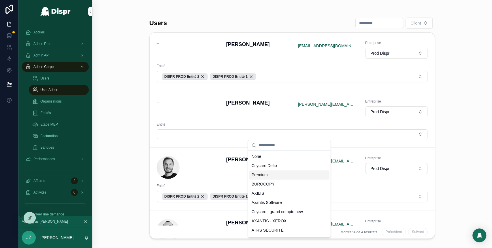
click at [261, 174] on span "Premium" at bounding box center [260, 175] width 16 height 6
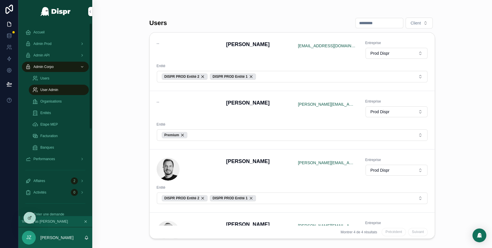
click at [44, 33] on span "Accueil" at bounding box center [38, 32] width 11 height 5
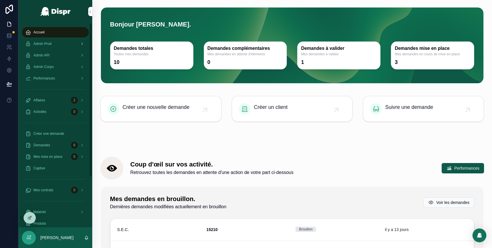
click at [64, 40] on div "Admin Prod" at bounding box center [55, 43] width 60 height 9
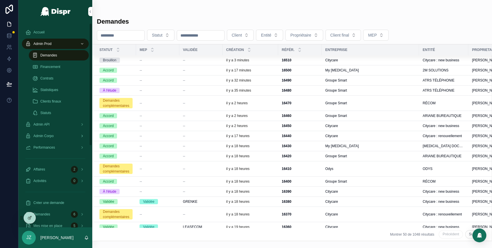
click at [69, 138] on div "Admin Corpo" at bounding box center [55, 135] width 60 height 9
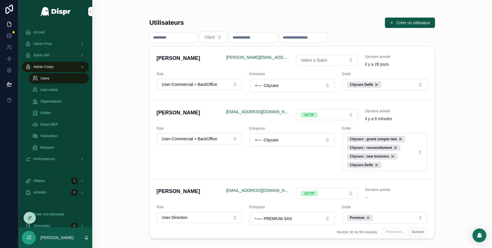
click at [56, 90] on span "User Admin" at bounding box center [49, 90] width 18 height 5
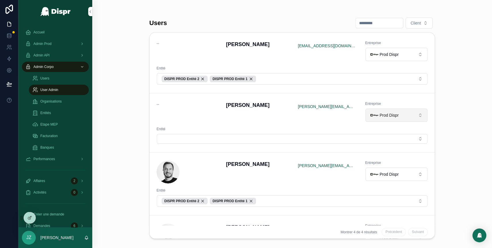
click at [389, 115] on span "Prod Dispr" at bounding box center [389, 115] width 19 height 6
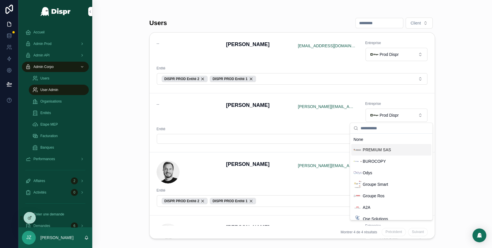
click at [384, 153] on div "PREMIUM SAS" at bounding box center [372, 150] width 37 height 8
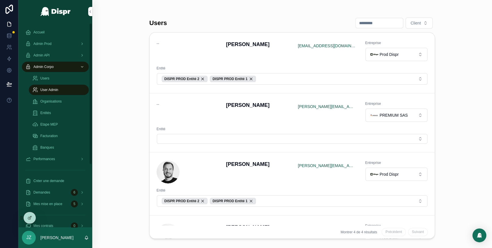
click at [38, 33] on span "Accueil" at bounding box center [38, 32] width 11 height 5
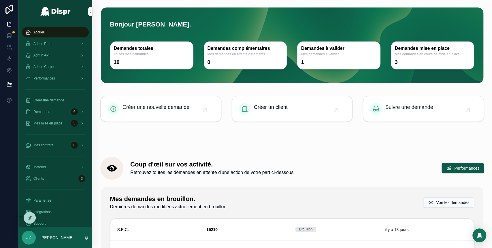
click at [62, 124] on span "Mes mise en place" at bounding box center [47, 123] width 29 height 5
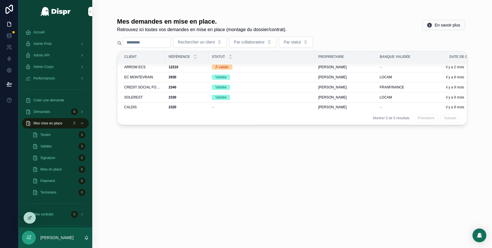
click at [61, 110] on div "Demandes 6" at bounding box center [55, 111] width 60 height 9
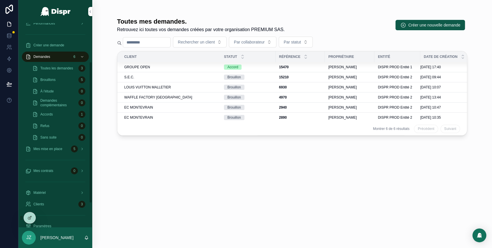
scroll to position [59, 0]
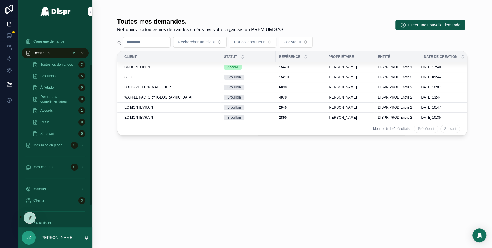
click at [61, 147] on span "Mes mise en place" at bounding box center [47, 145] width 29 height 5
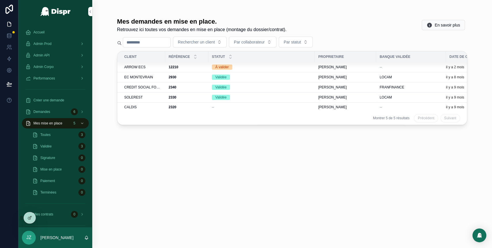
click at [42, 29] on div "Accueil" at bounding box center [55, 32] width 60 height 9
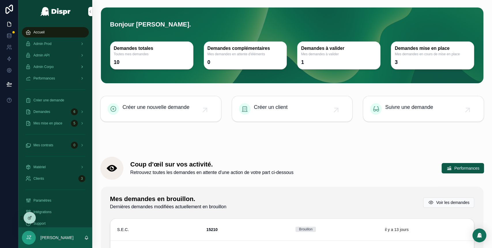
click at [70, 65] on div "Admin Corpo" at bounding box center [55, 66] width 60 height 9
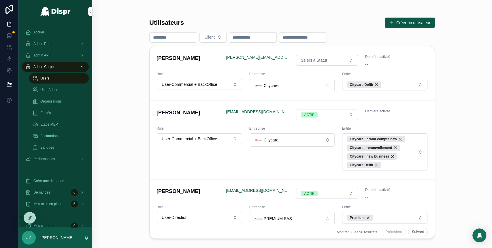
click at [58, 89] on span "User Admin" at bounding box center [49, 90] width 18 height 5
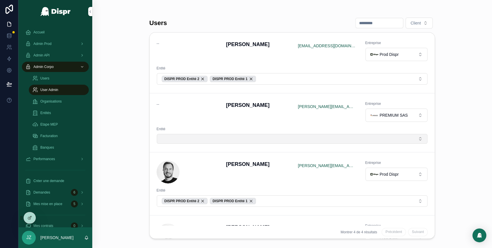
click at [351, 143] on button "Select Button" at bounding box center [292, 139] width 271 height 10
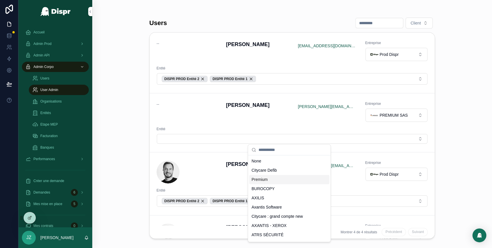
click at [283, 179] on div "Premium" at bounding box center [289, 179] width 80 height 9
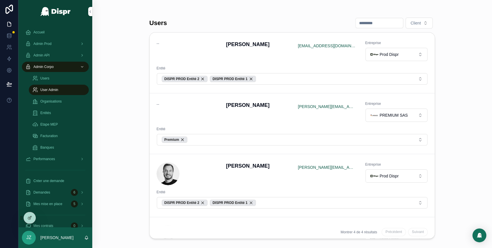
click at [207, 119] on div "--" at bounding box center [188, 111] width 63 height 21
click at [50, 30] on div "Accueil" at bounding box center [55, 32] width 60 height 9
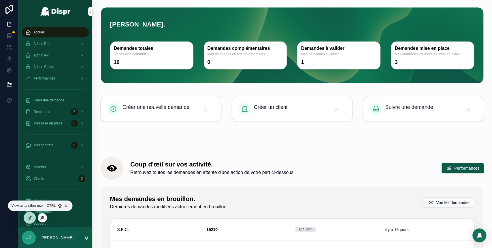
click at [43, 217] on icon at bounding box center [42, 218] width 5 height 5
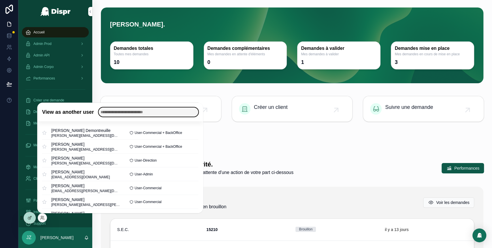
click at [119, 112] on input "text" at bounding box center [149, 112] width 100 height 9
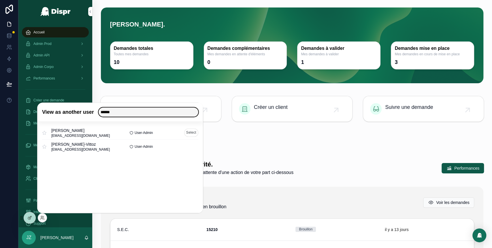
type input "******"
click at [195, 132] on button "Select" at bounding box center [191, 133] width 14 height 8
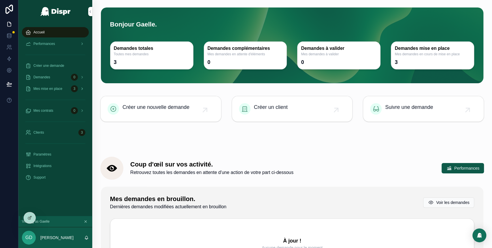
click at [62, 91] on span "Mes mise en place" at bounding box center [47, 89] width 29 height 5
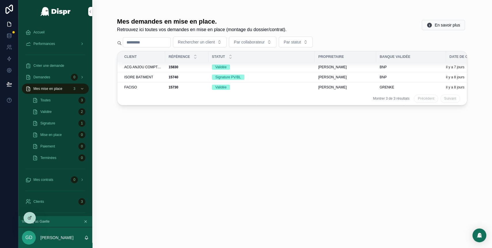
click at [190, 78] on div "15740 15740" at bounding box center [187, 77] width 36 height 5
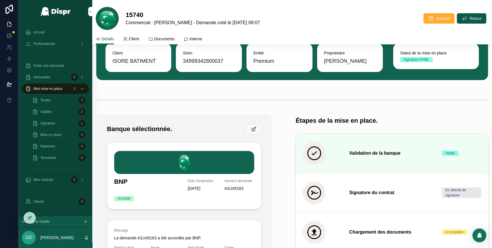
scroll to position [31, 0]
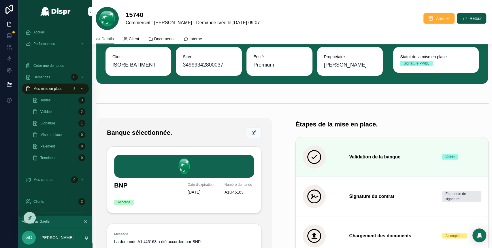
click at [60, 113] on div "Validée 2" at bounding box center [58, 111] width 53 height 9
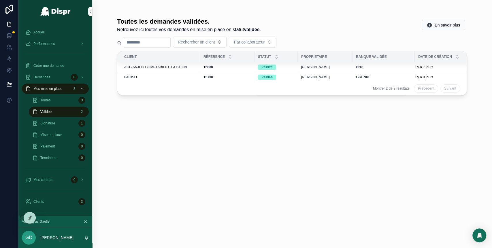
click at [185, 76] on div "FACISO" at bounding box center [160, 77] width 72 height 5
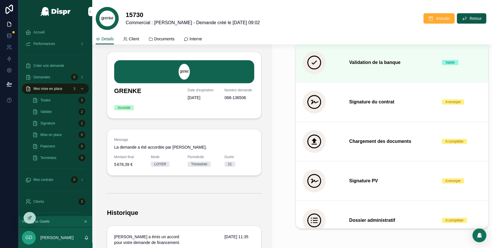
scroll to position [160, 0]
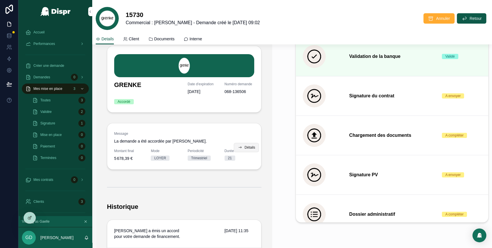
click at [245, 150] on span "Détails" at bounding box center [250, 147] width 11 height 5
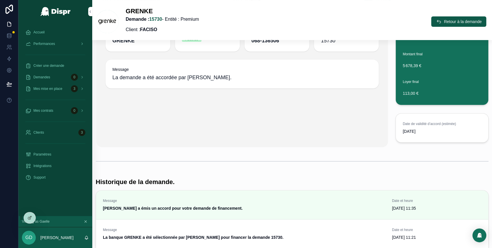
scroll to position [78, 0]
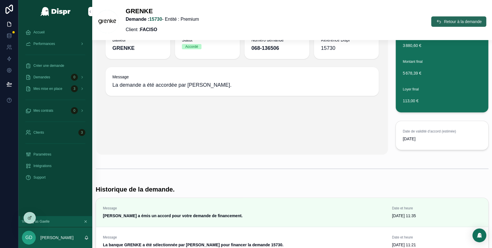
click at [436, 24] on icon "scrollable content" at bounding box center [439, 22] width 6 height 6
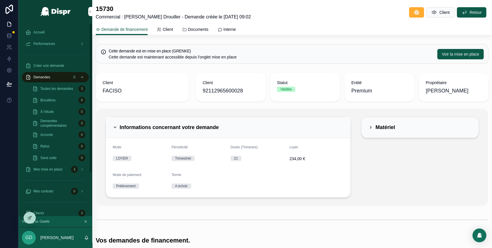
click at [47, 32] on div "Accueil" at bounding box center [55, 32] width 60 height 9
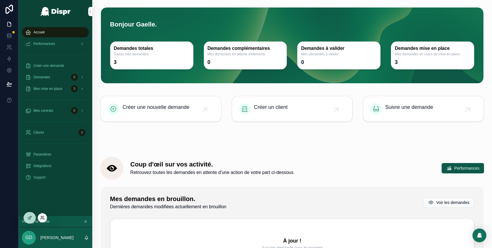
click at [43, 219] on icon at bounding box center [42, 219] width 2 height 1
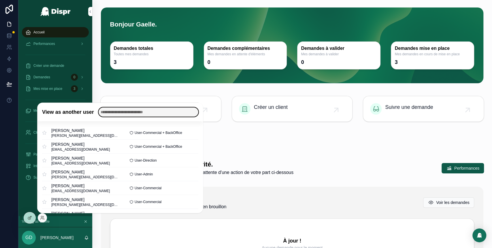
click at [127, 113] on input "text" at bounding box center [149, 112] width 100 height 9
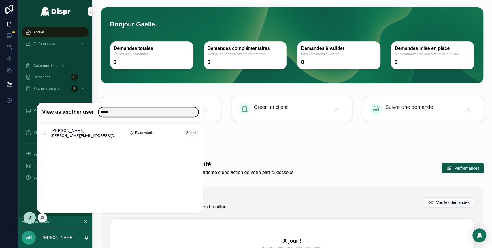
type input "*****"
click at [188, 136] on button "Select" at bounding box center [191, 133] width 14 height 8
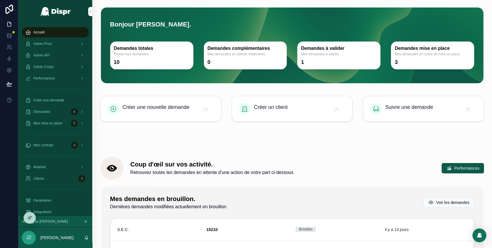
click at [47, 33] on div "Accueil" at bounding box center [55, 32] width 60 height 9
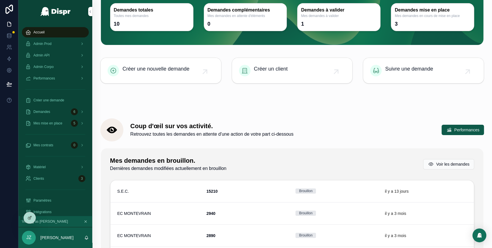
scroll to position [26, 0]
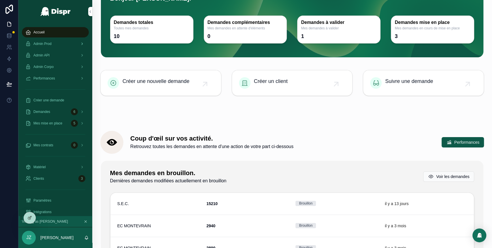
click at [59, 43] on div "Admin Prod" at bounding box center [55, 43] width 60 height 9
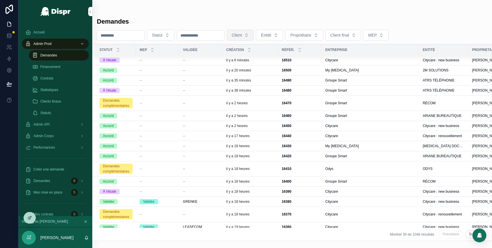
click at [254, 34] on button "Client" at bounding box center [240, 35] width 27 height 11
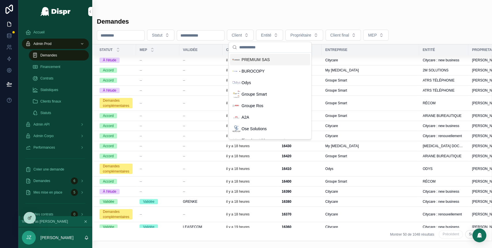
click at [262, 59] on span "PREMIUM SAS" at bounding box center [256, 60] width 28 height 6
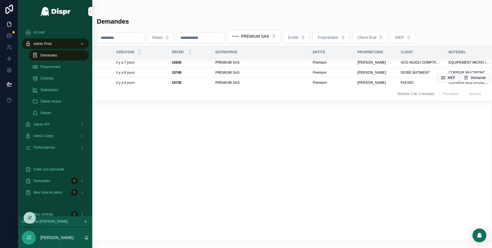
scroll to position [0, 114]
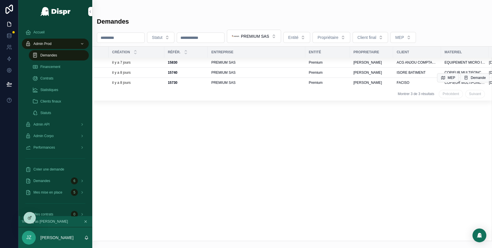
click at [256, 82] on div "PREMIUM SAS" at bounding box center [256, 82] width 91 height 5
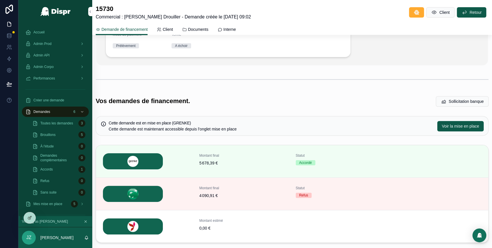
scroll to position [176, 0]
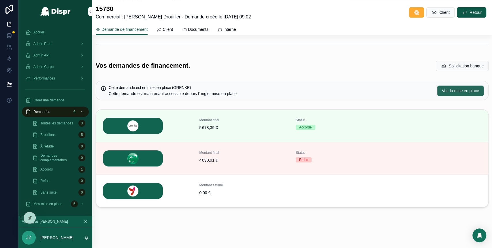
click at [443, 92] on span "Voir la mise en place" at bounding box center [460, 91] width 37 height 6
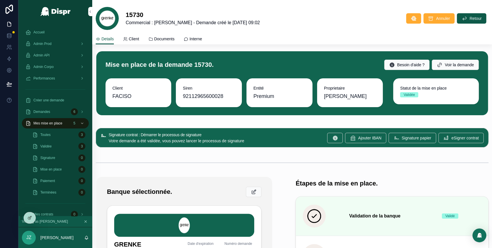
click at [164, 36] on span "Documents" at bounding box center [164, 39] width 20 height 6
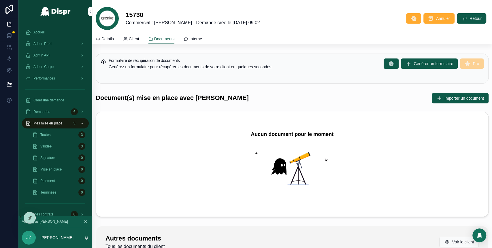
click at [113, 40] on span "Details" at bounding box center [107, 39] width 12 height 6
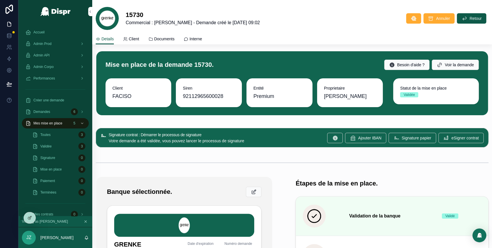
click at [170, 40] on span "Documents" at bounding box center [164, 39] width 20 height 6
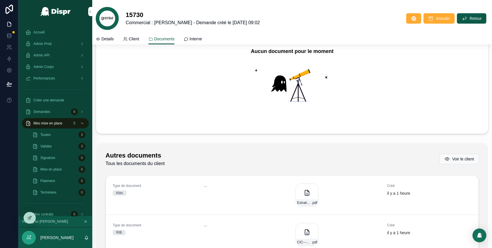
scroll to position [82, 0]
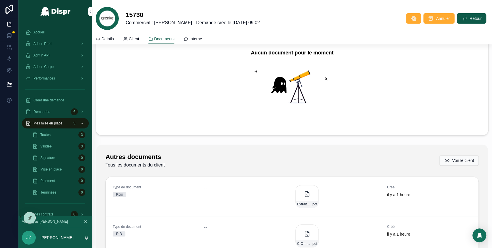
click at [104, 35] on link "Details" at bounding box center [105, 40] width 18 height 12
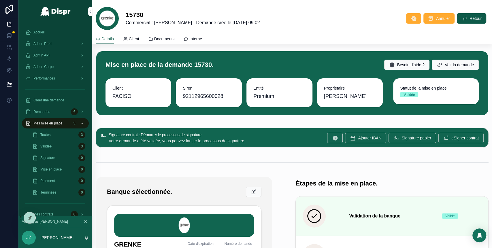
click at [165, 39] on span "Documents" at bounding box center [164, 39] width 20 height 6
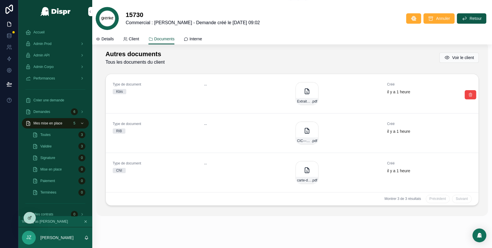
scroll to position [185, 0]
click at [111, 41] on span "Details" at bounding box center [107, 39] width 12 height 6
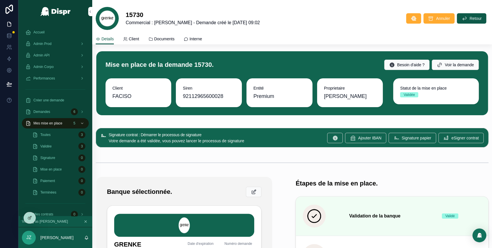
click at [60, 146] on div "Validée 3" at bounding box center [58, 146] width 53 height 9
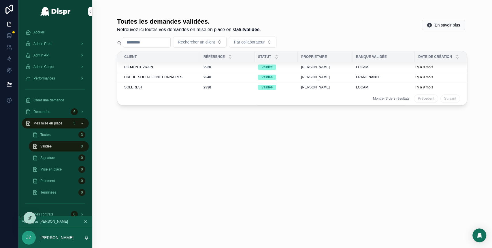
click at [63, 138] on div "Toutes 3" at bounding box center [58, 134] width 53 height 9
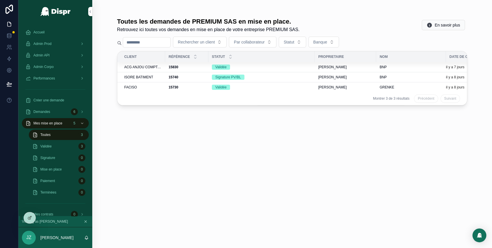
click at [146, 67] on span "ACG ANJOU COMPTABILITE GESTION" at bounding box center [142, 67] width 37 height 5
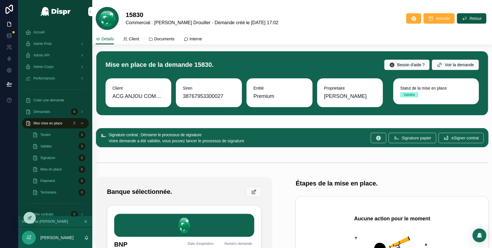
click at [163, 42] on link "Documents" at bounding box center [161, 40] width 26 height 12
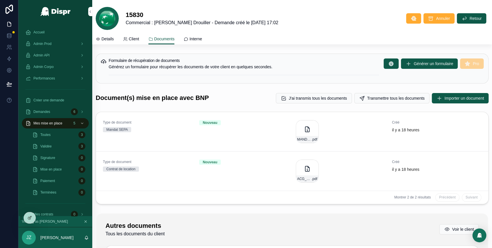
click at [106, 38] on span "Details" at bounding box center [107, 39] width 12 height 6
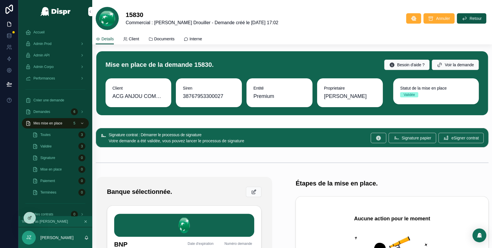
click at [165, 35] on link "Documents" at bounding box center [161, 40] width 26 height 12
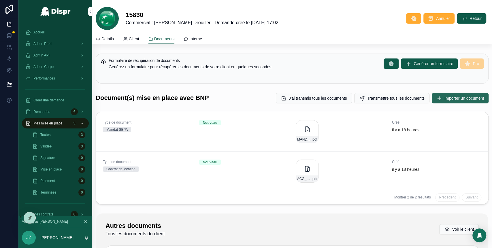
click at [445, 99] on span "Importer un document" at bounding box center [465, 98] width 40 height 6
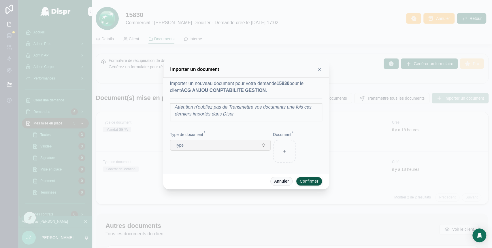
click at [217, 146] on button "Type" at bounding box center [220, 145] width 101 height 11
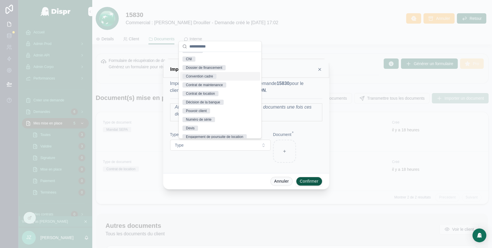
scroll to position [42, 0]
click at [203, 103] on div "Décision de la banque" at bounding box center [203, 101] width 34 height 5
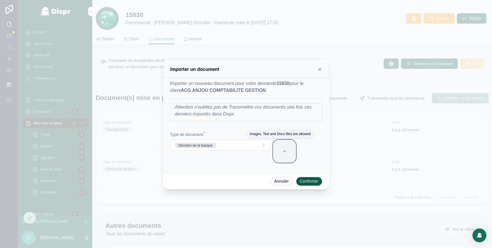
click at [287, 160] on div at bounding box center [284, 151] width 23 height 23
type input "**********"
click at [307, 181] on button "Confirmer" at bounding box center [309, 181] width 26 height 9
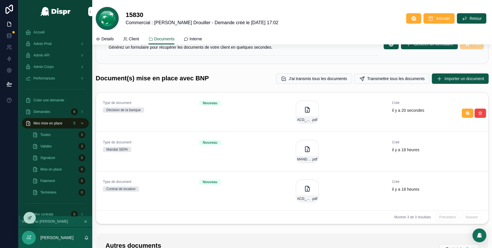
scroll to position [0, 0]
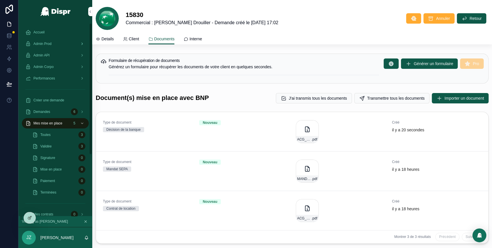
click at [52, 45] on span "Admin Prod" at bounding box center [42, 44] width 18 height 5
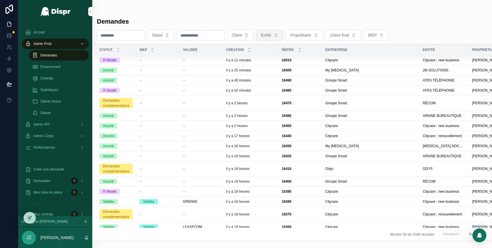
click at [271, 37] on span "Entité" at bounding box center [266, 35] width 10 height 6
click at [254, 36] on button "Client" at bounding box center [240, 35] width 27 height 11
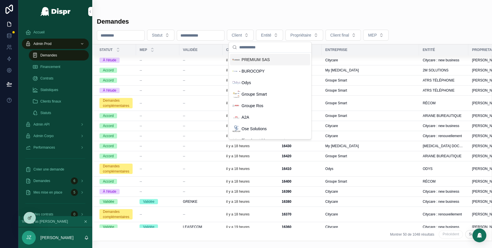
click at [269, 60] on span "PREMIUM SAS" at bounding box center [256, 60] width 28 height 6
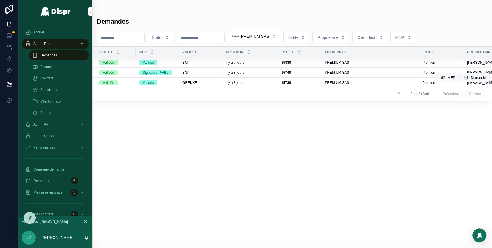
click at [211, 82] on div "GRENKE" at bounding box center [201, 82] width 36 height 5
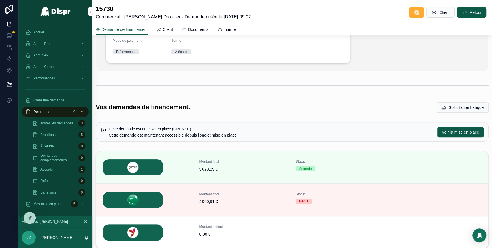
scroll to position [176, 0]
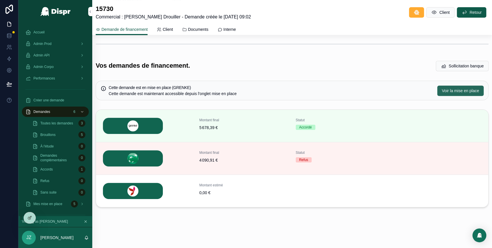
click at [442, 90] on span "Voir la mise en place" at bounding box center [460, 91] width 37 height 6
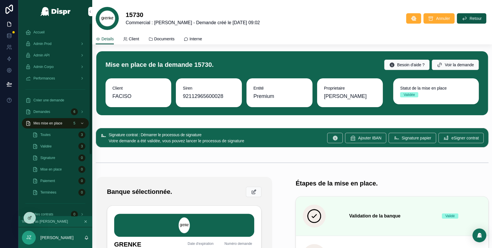
click at [44, 31] on span "Accueil" at bounding box center [38, 32] width 11 height 5
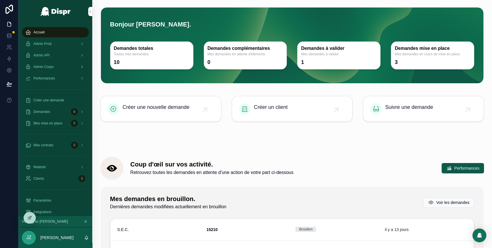
click at [54, 66] on span "Admin Corpo" at bounding box center [43, 67] width 20 height 5
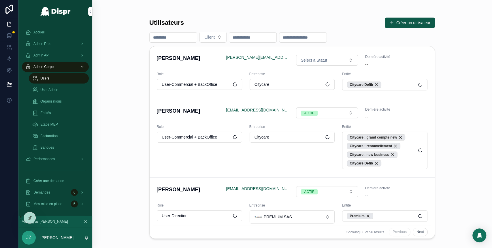
click at [53, 91] on span "User Admin" at bounding box center [49, 90] width 18 height 5
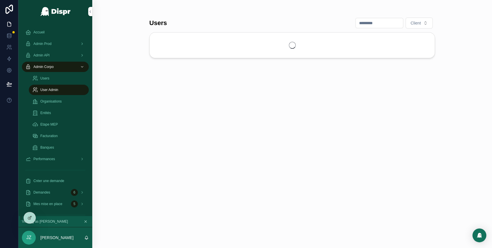
click at [53, 91] on span "User Admin" at bounding box center [49, 90] width 18 height 5
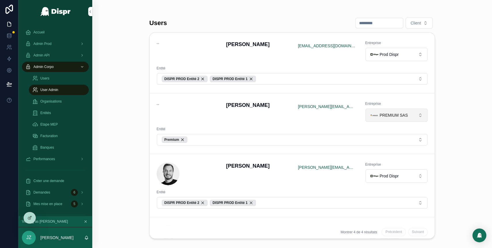
click at [394, 119] on div "PREMIUM SAS" at bounding box center [389, 115] width 37 height 8
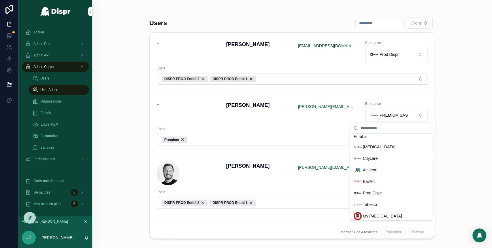
scroll to position [162, 0]
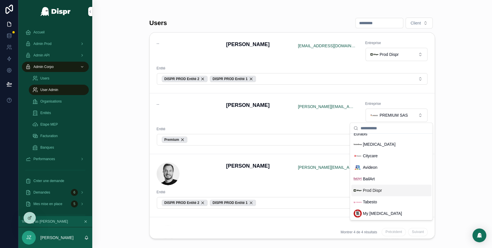
click at [378, 191] on span "Prod Dispr" at bounding box center [372, 191] width 19 height 6
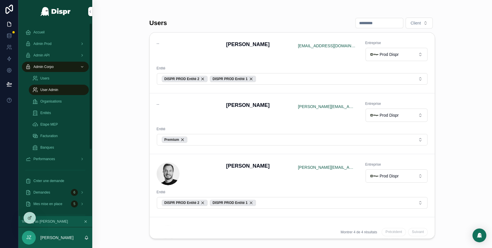
click at [39, 32] on span "Accueil" at bounding box center [38, 32] width 11 height 5
